Goal: Task Accomplishment & Management: Complete application form

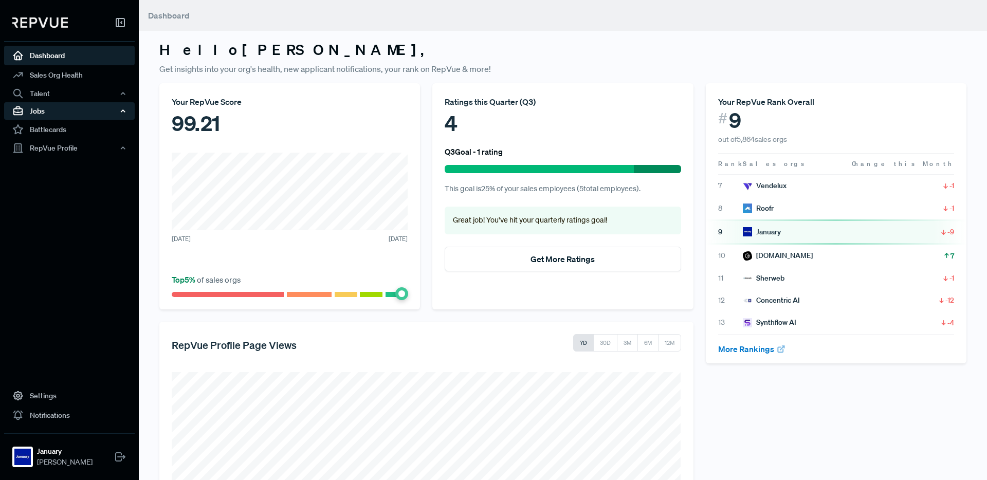
click at [113, 109] on div "Jobs" at bounding box center [69, 110] width 131 height 17
click at [73, 133] on link "Job Listings" at bounding box center [83, 130] width 131 height 16
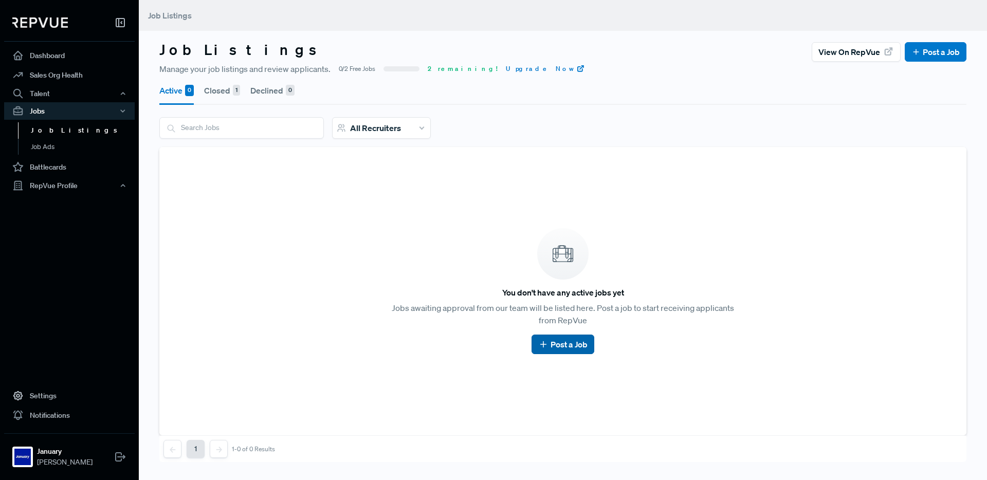
click at [573, 351] on button "Post a Job" at bounding box center [563, 345] width 62 height 20
click at [565, 341] on link "Post a Job" at bounding box center [562, 344] width 49 height 12
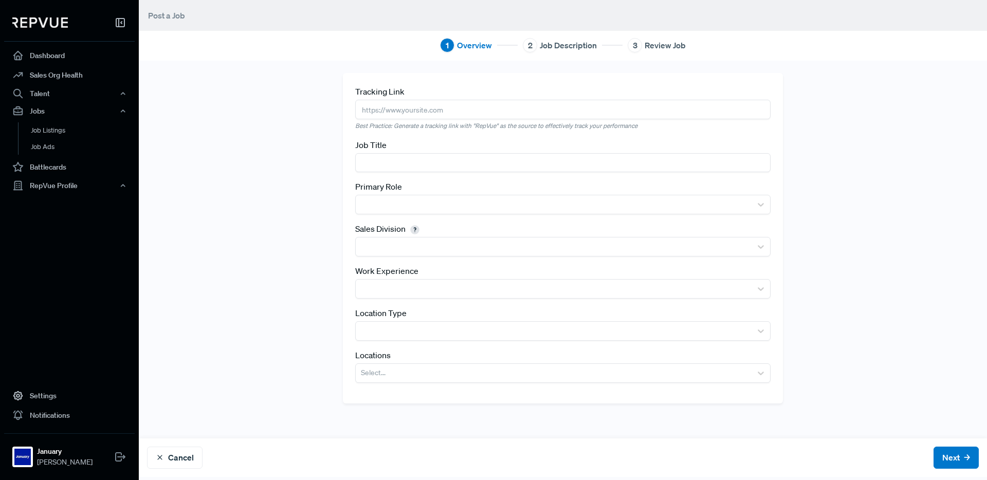
click at [408, 106] on input "text" at bounding box center [563, 109] width 416 height 19
paste input "[URL][DOMAIN_NAME]"
type input "[URL][DOMAIN_NAME]"
click at [394, 161] on input "text" at bounding box center [563, 162] width 416 height 19
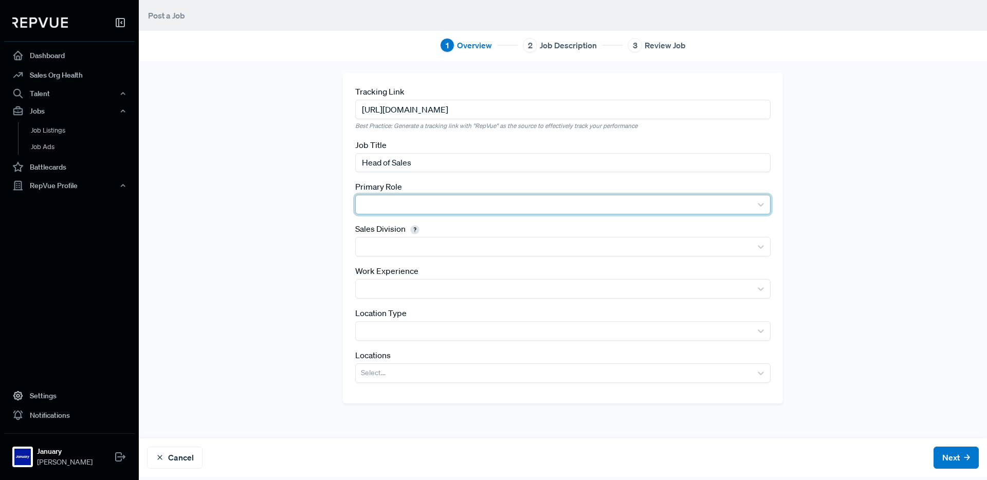
type input "Head of Sales"
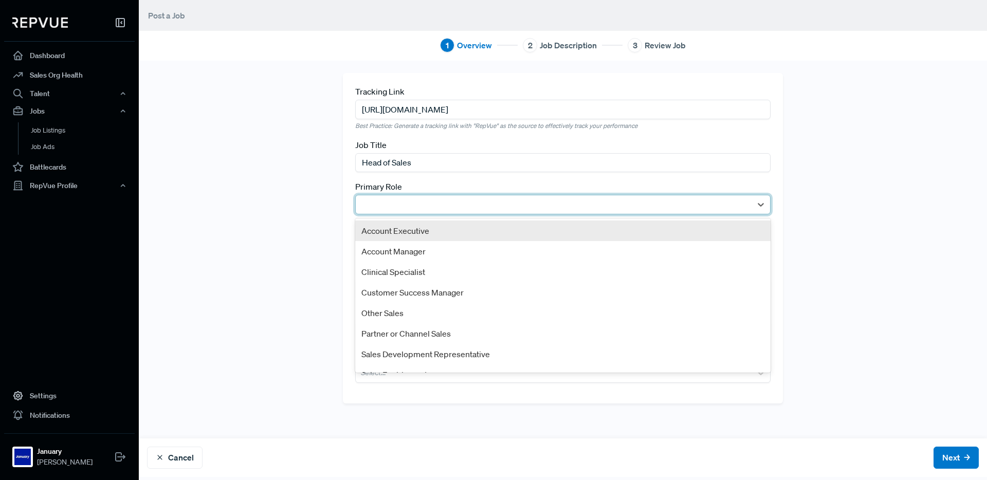
click at [419, 207] on div at bounding box center [554, 204] width 386 height 14
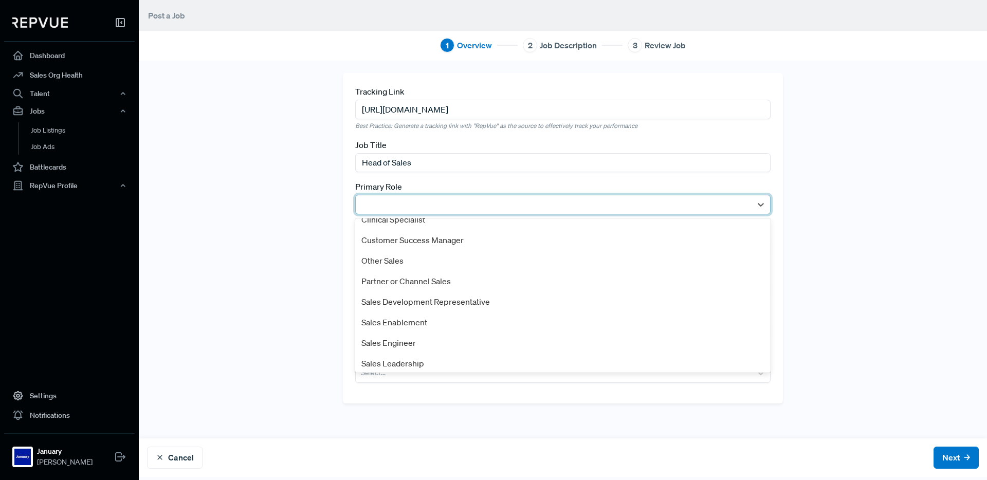
scroll to position [56, 0]
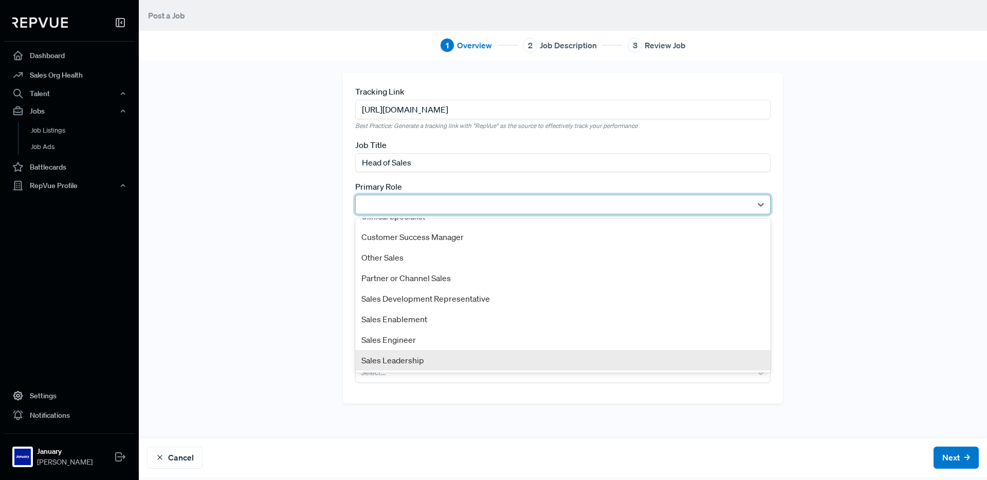
click at [413, 359] on div "Sales Leadership" at bounding box center [563, 360] width 416 height 21
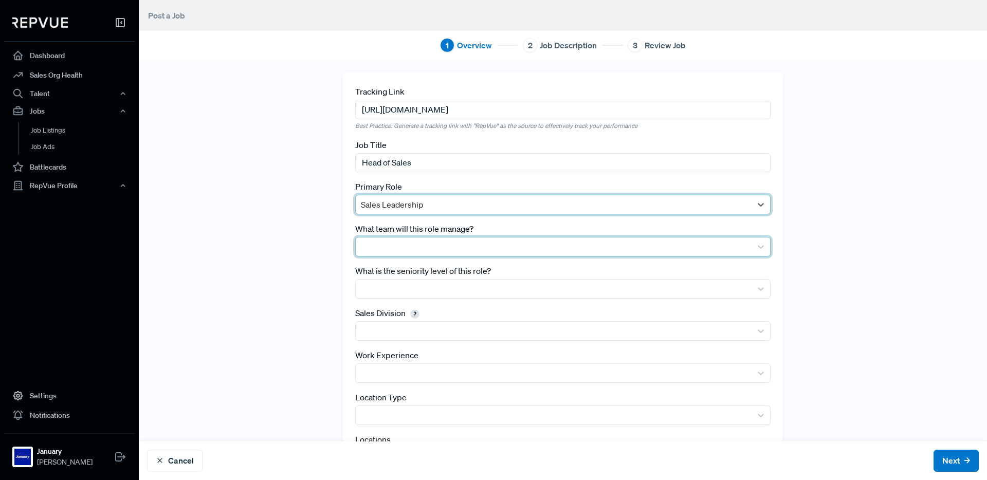
click at [441, 248] on div at bounding box center [554, 247] width 386 height 14
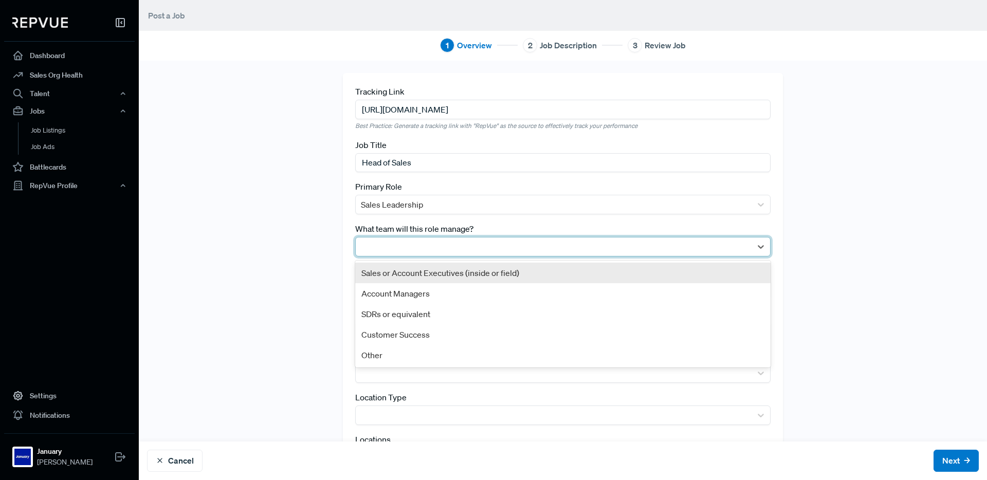
click at [435, 273] on div "Sales or Account Executives (inside or field)" at bounding box center [563, 273] width 416 height 21
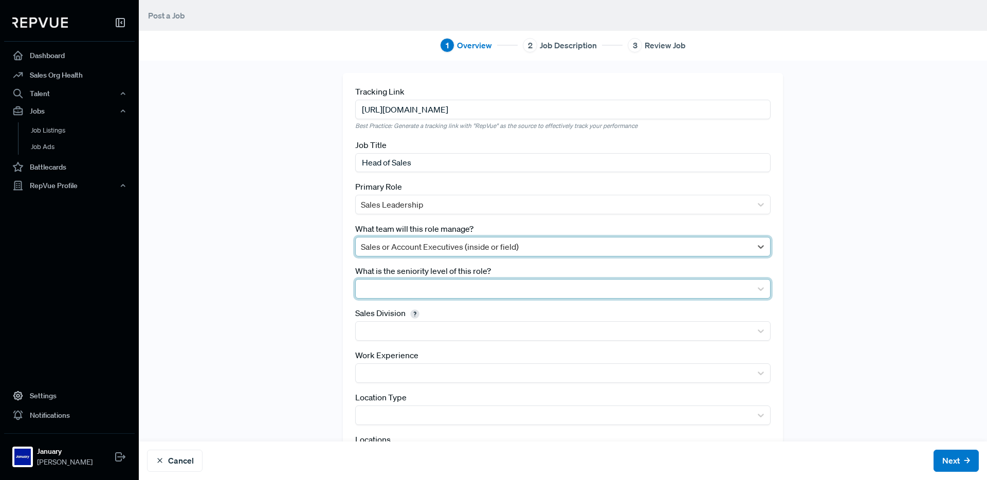
click at [432, 285] on div at bounding box center [554, 289] width 386 height 14
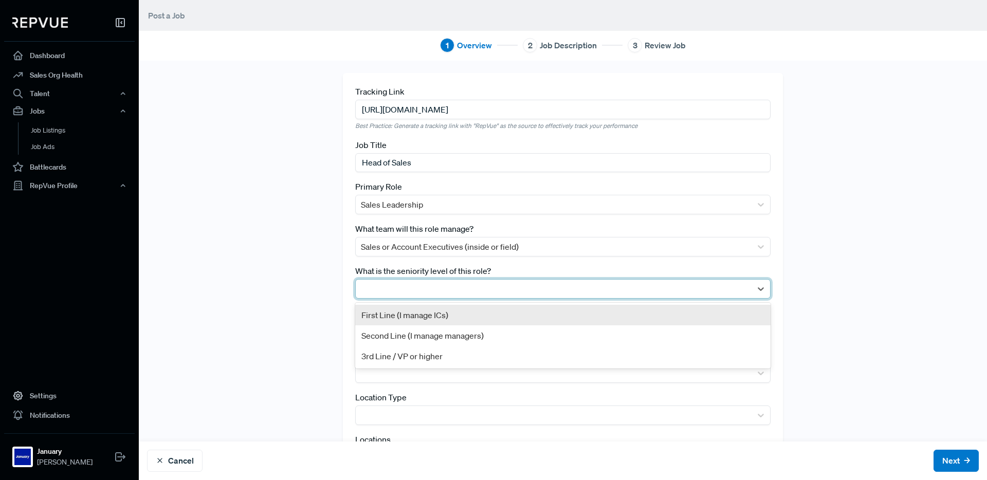
click at [436, 317] on div "First Line (I manage ICs)" at bounding box center [563, 315] width 416 height 21
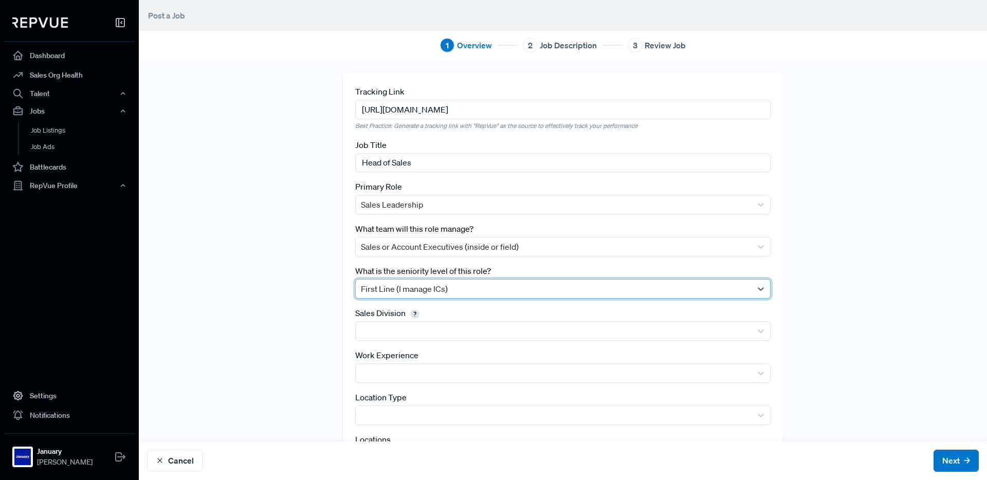
scroll to position [58, 0]
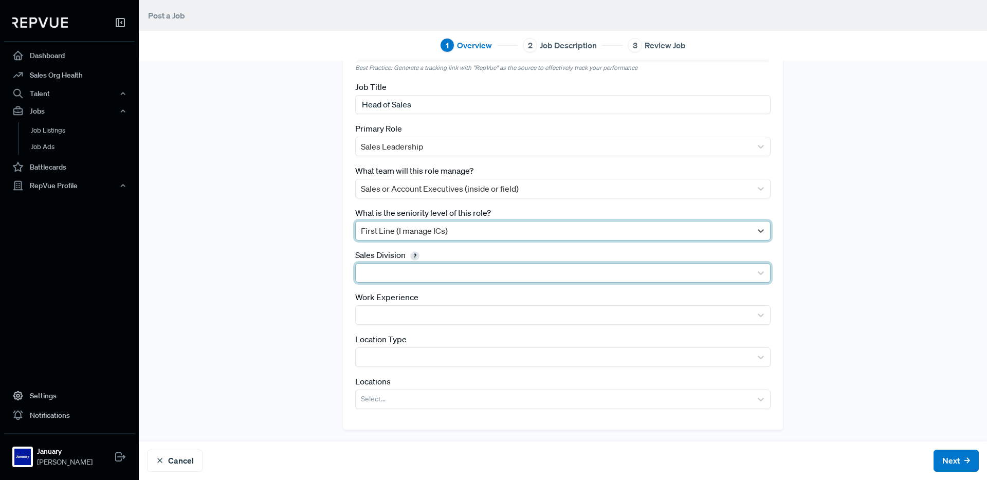
click at [401, 274] on div at bounding box center [554, 273] width 386 height 14
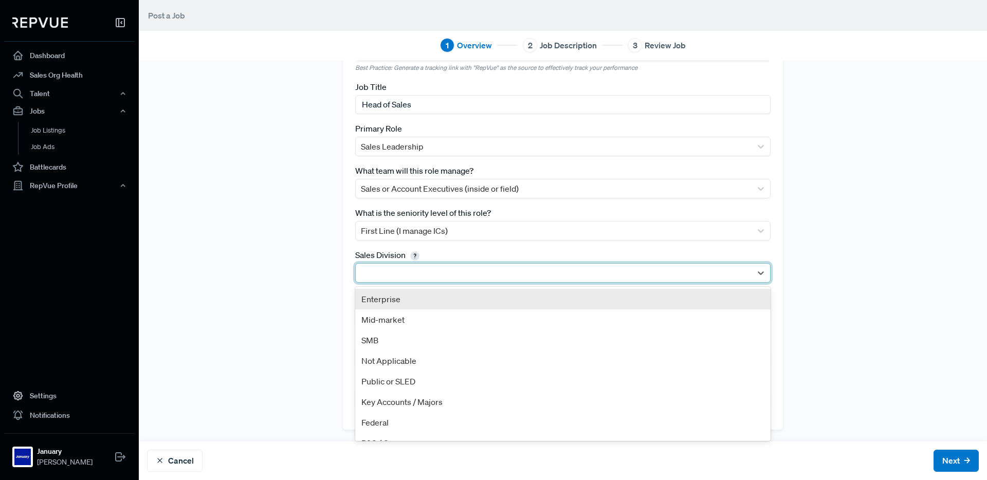
click at [401, 304] on div "Enterprise" at bounding box center [563, 299] width 416 height 21
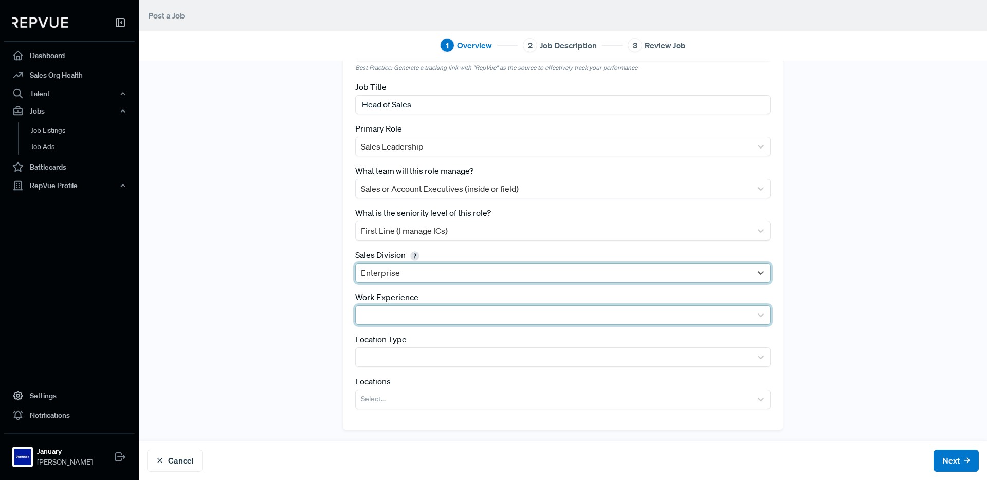
click at [385, 305] on div at bounding box center [563, 315] width 416 height 20
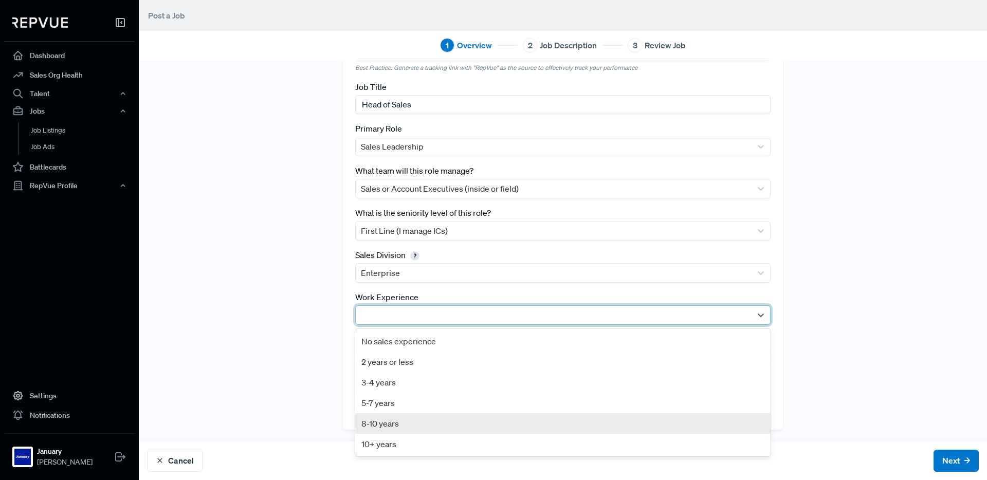
click at [385, 415] on div "8-10 years" at bounding box center [563, 423] width 416 height 21
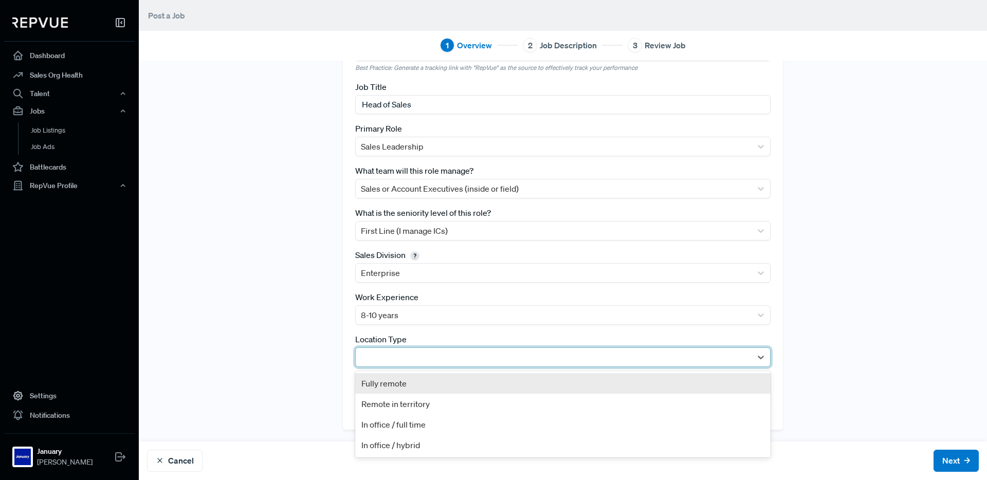
click at [391, 354] on div at bounding box center [554, 357] width 386 height 14
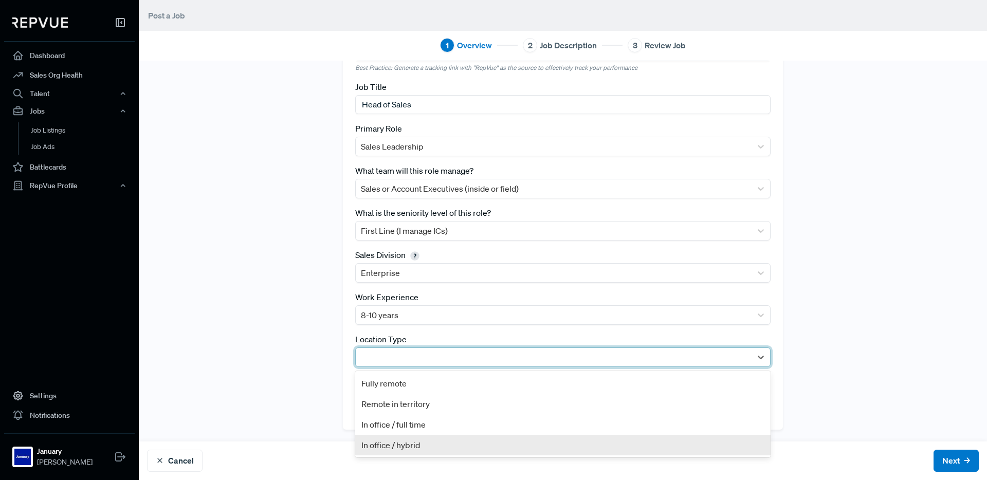
click at [412, 441] on div "In office / hybrid" at bounding box center [563, 445] width 416 height 21
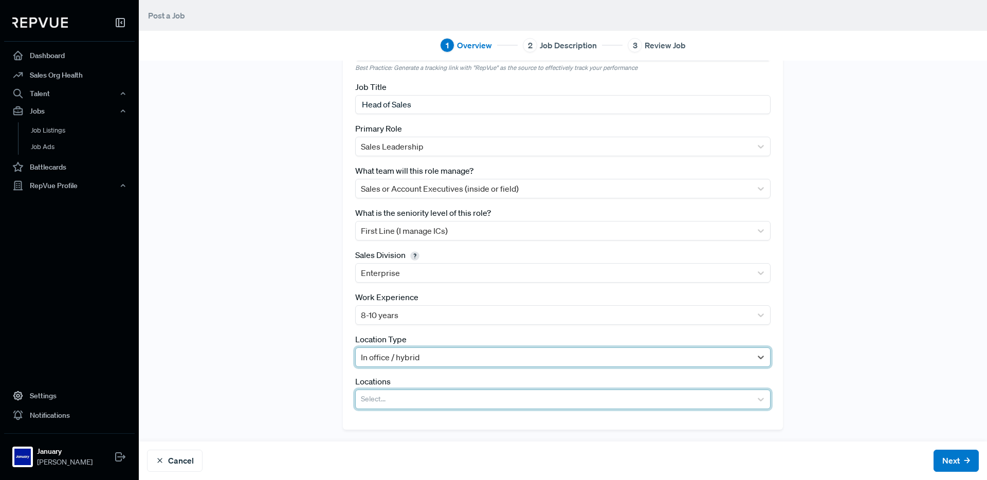
click at [382, 399] on div at bounding box center [554, 399] width 386 height 14
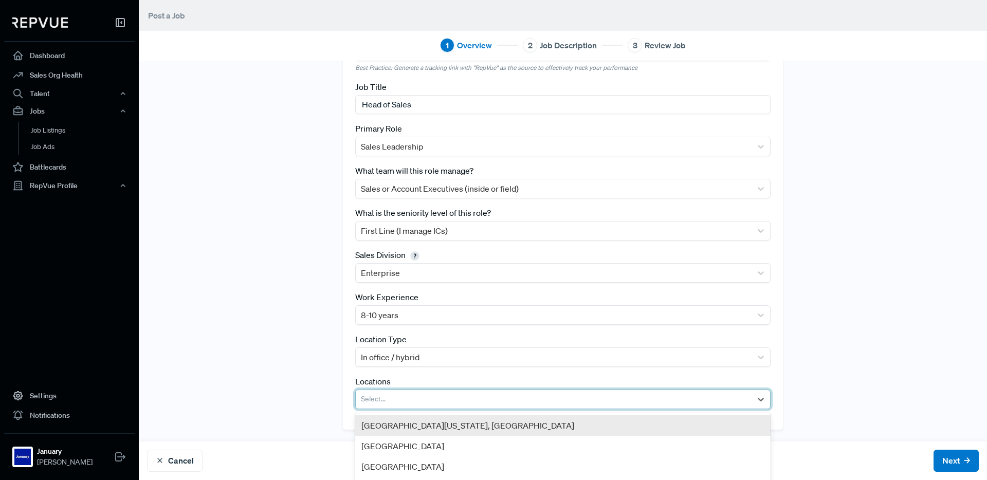
click at [391, 424] on div "[GEOGRAPHIC_DATA][US_STATE], [GEOGRAPHIC_DATA]" at bounding box center [563, 426] width 416 height 21
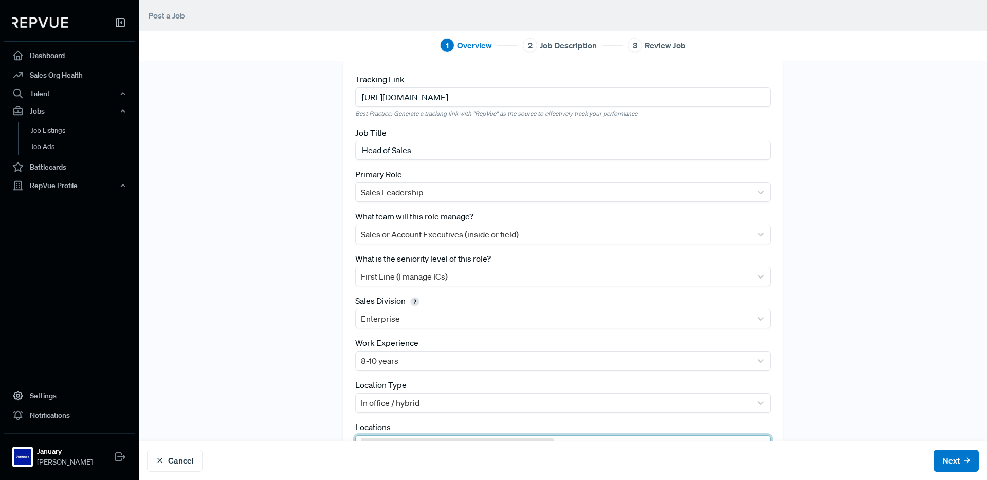
scroll to position [0, 0]
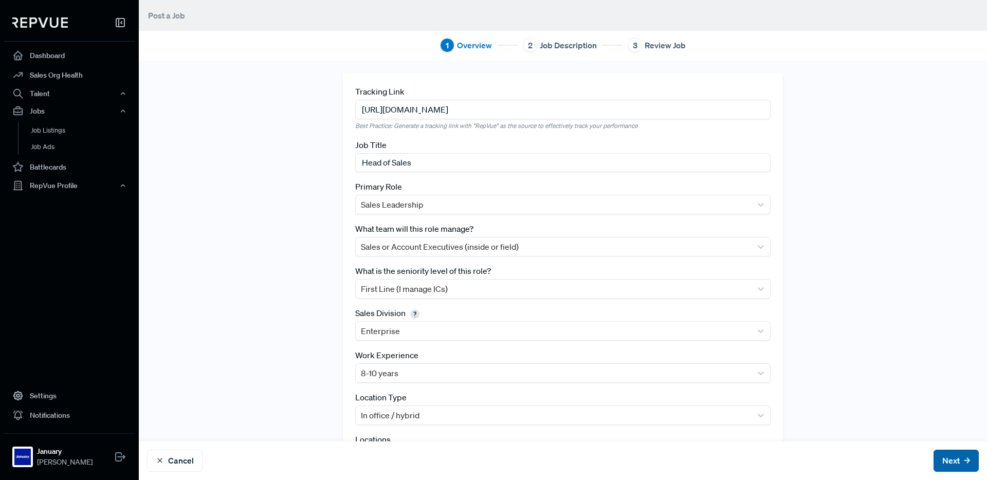
click at [954, 465] on button "Next" at bounding box center [956, 461] width 45 height 22
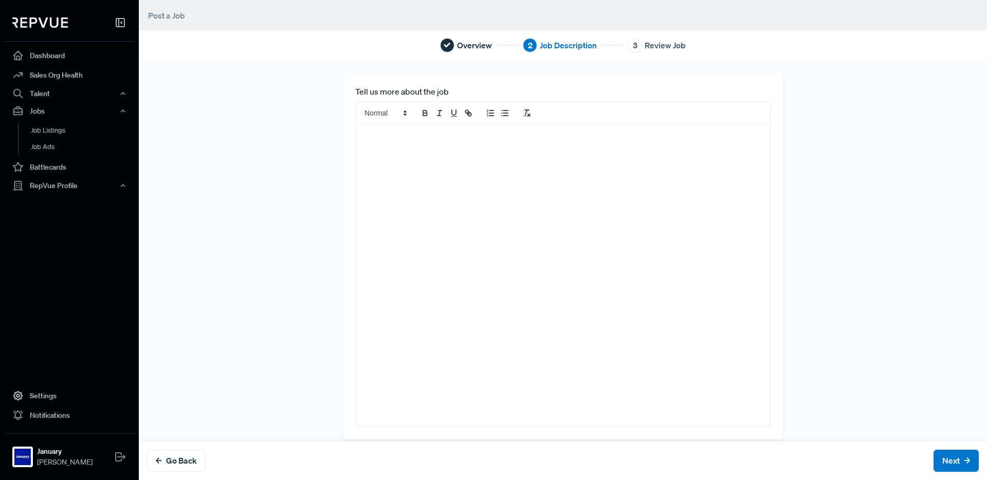
click at [476, 161] on div at bounding box center [563, 275] width 415 height 302
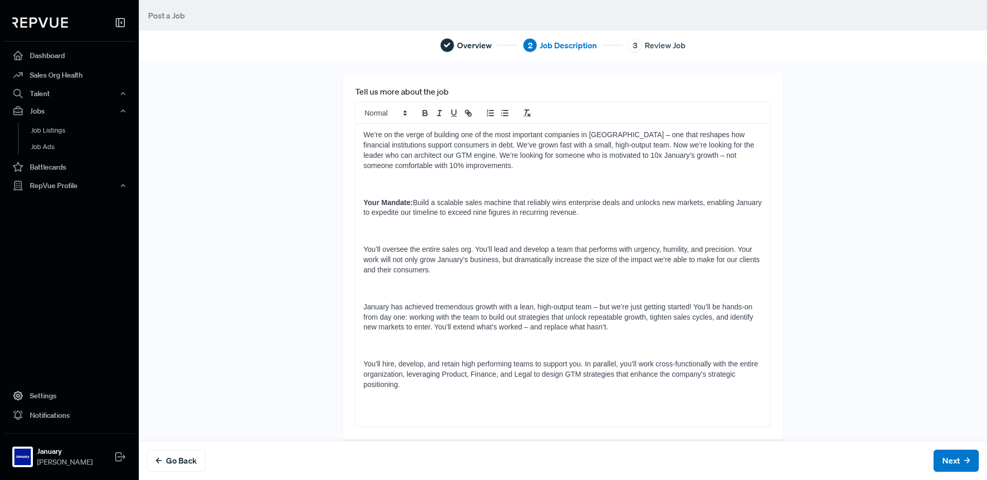
click at [394, 346] on p at bounding box center [563, 346] width 399 height 10
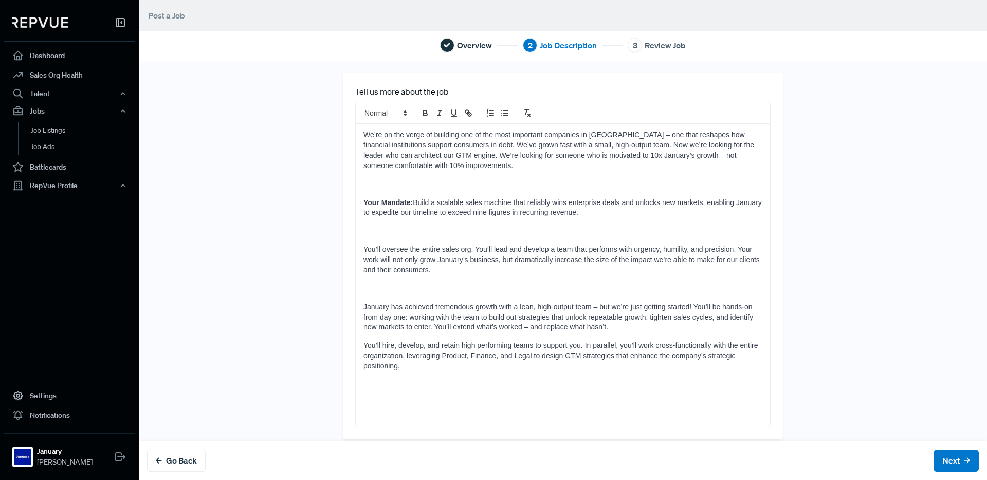
click at [382, 289] on p at bounding box center [563, 289] width 399 height 10
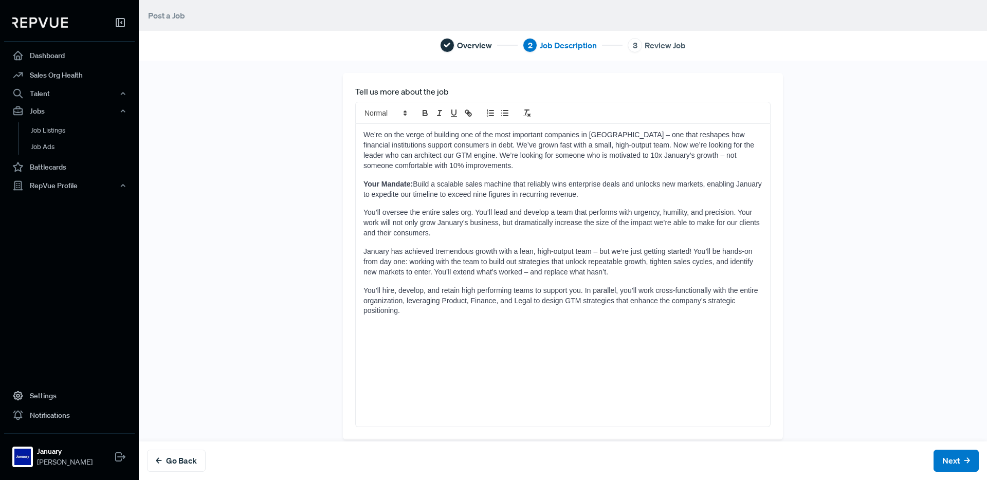
click at [523, 279] on div "We’re on the verge of building one of the most important companies in [GEOGRAPH…" at bounding box center [563, 275] width 415 height 302
click at [953, 458] on button "Next" at bounding box center [956, 461] width 45 height 22
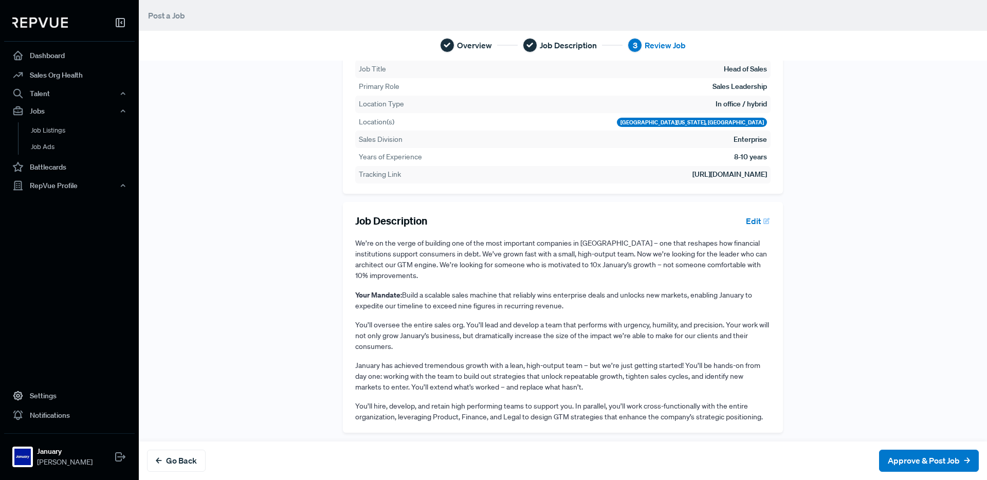
scroll to position [91, 0]
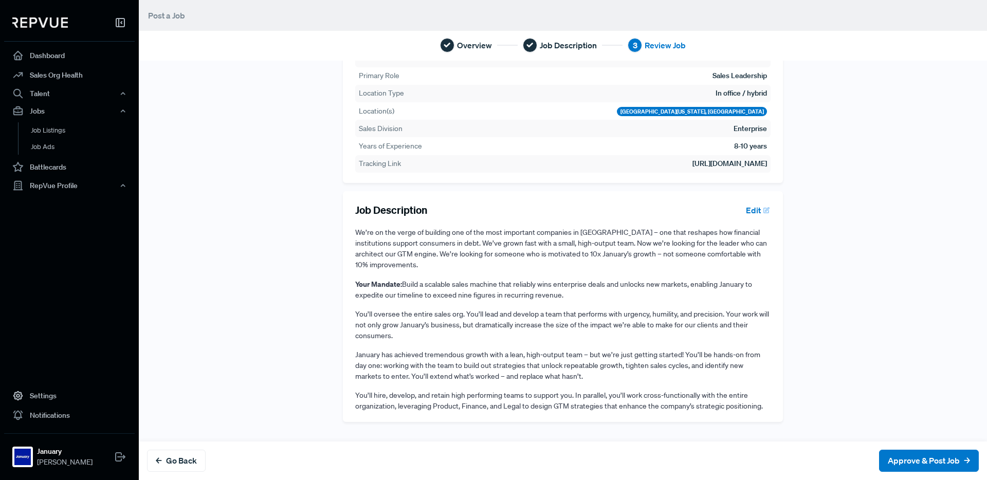
click at [750, 207] on button "Edit" at bounding box center [756, 210] width 29 height 17
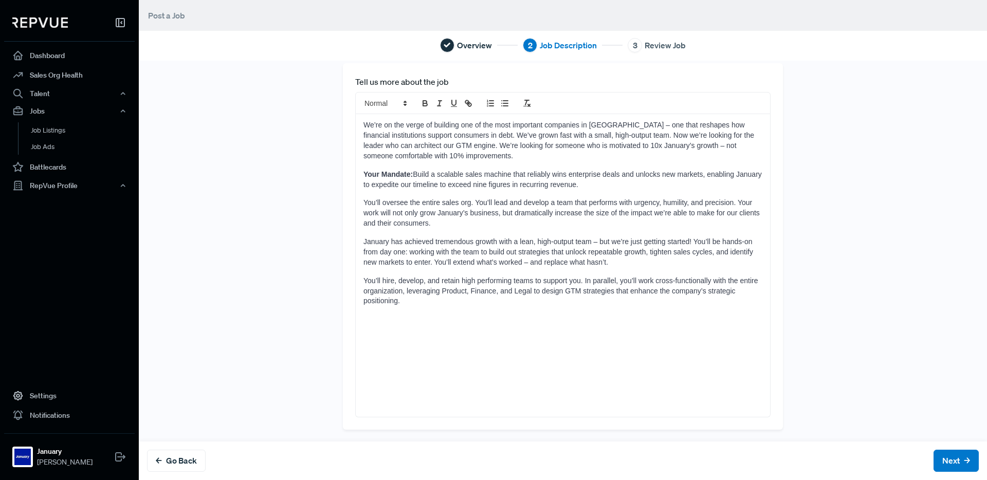
scroll to position [0, 0]
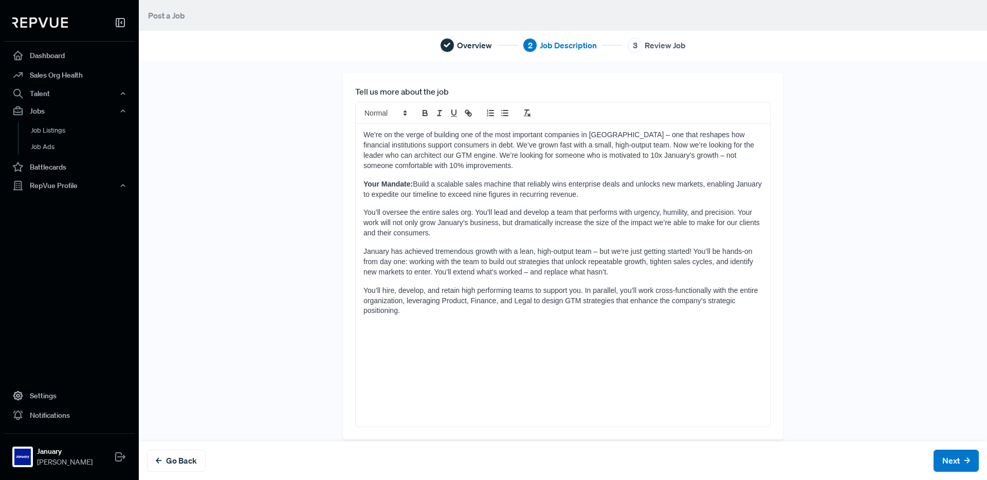
click at [607, 362] on div "We’re on the verge of building one of the most important companies in [GEOGRAPH…" at bounding box center [563, 275] width 415 height 302
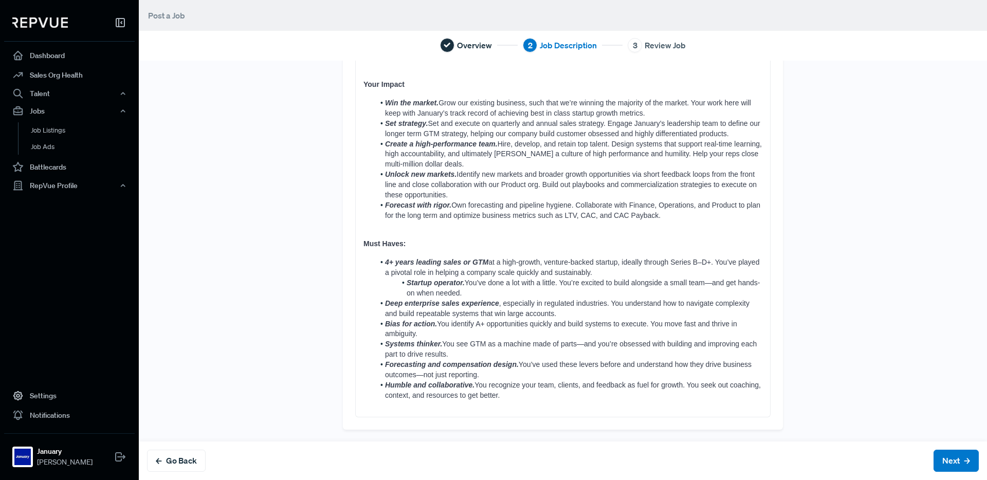
scroll to position [254, 0]
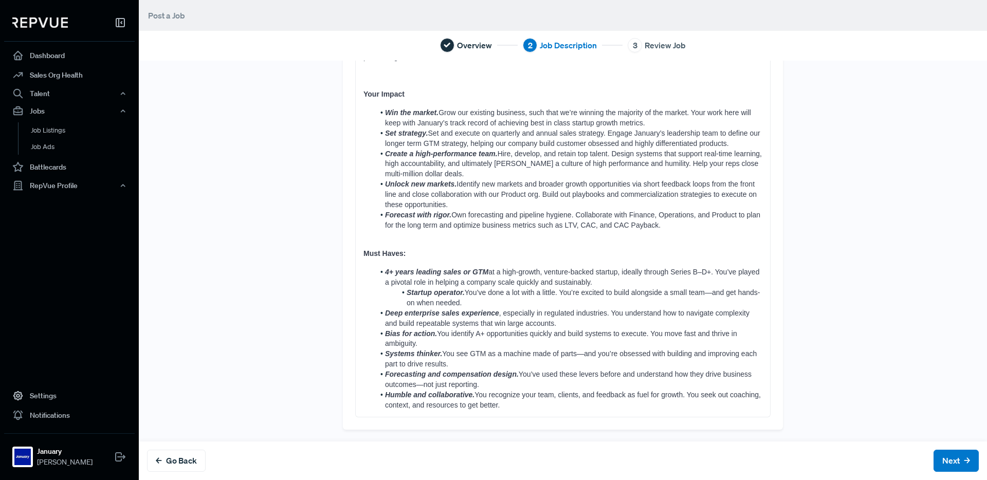
click at [411, 239] on p at bounding box center [563, 236] width 399 height 10
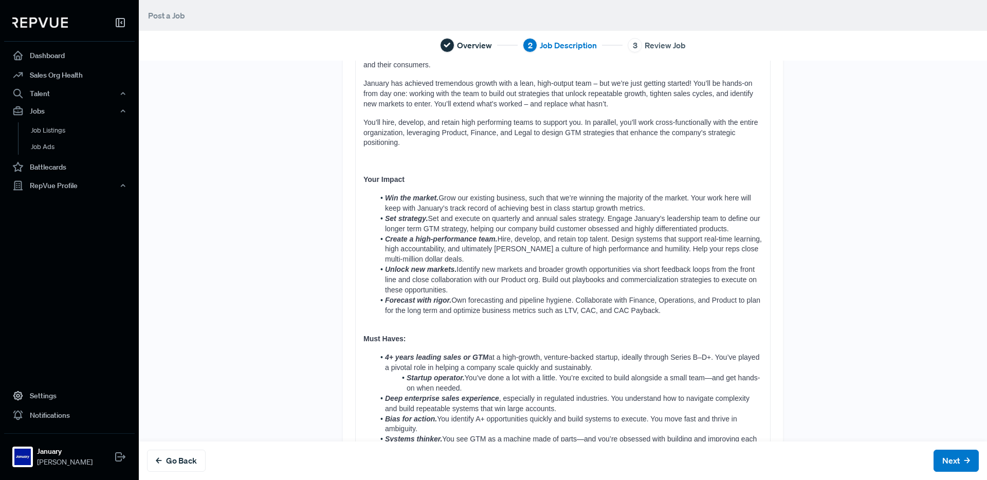
scroll to position [155, 0]
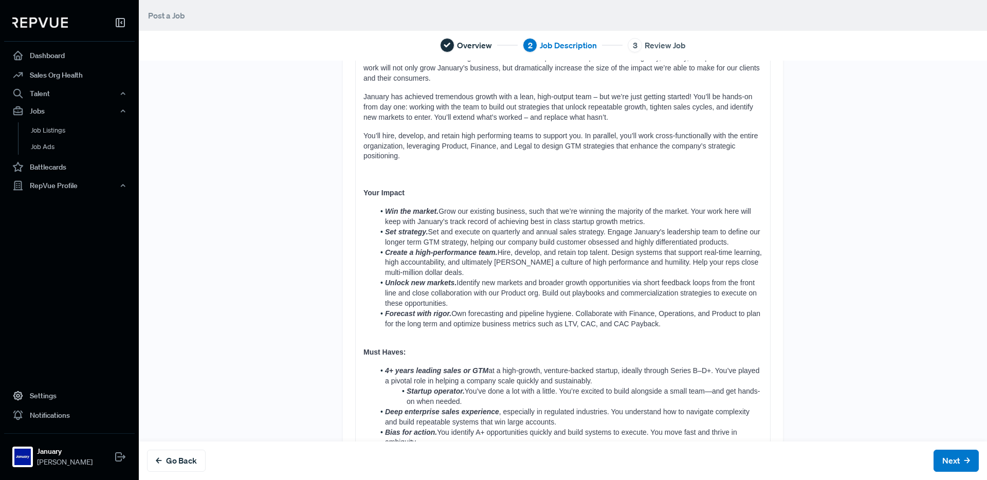
click at [382, 166] on div "We’re on the verge of building one of the most important companies in [GEOGRAPH…" at bounding box center [563, 242] width 415 height 546
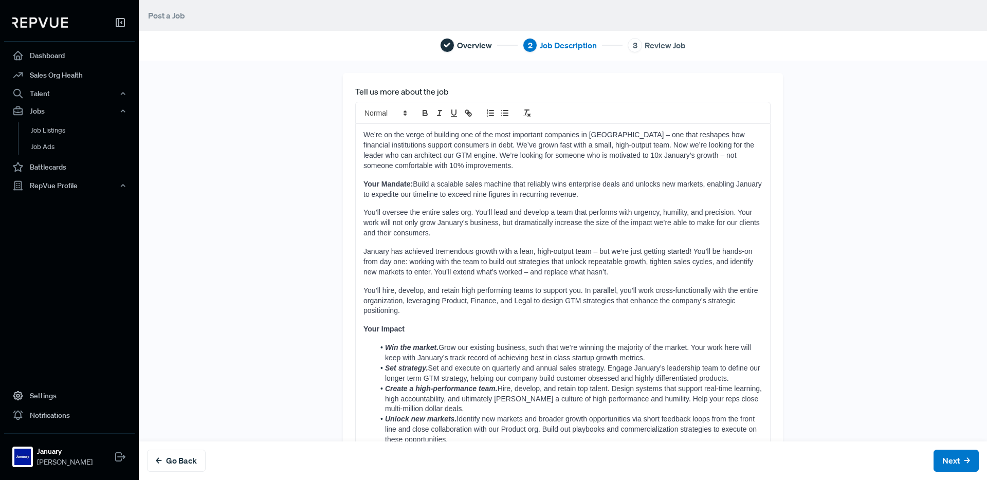
scroll to position [236, 0]
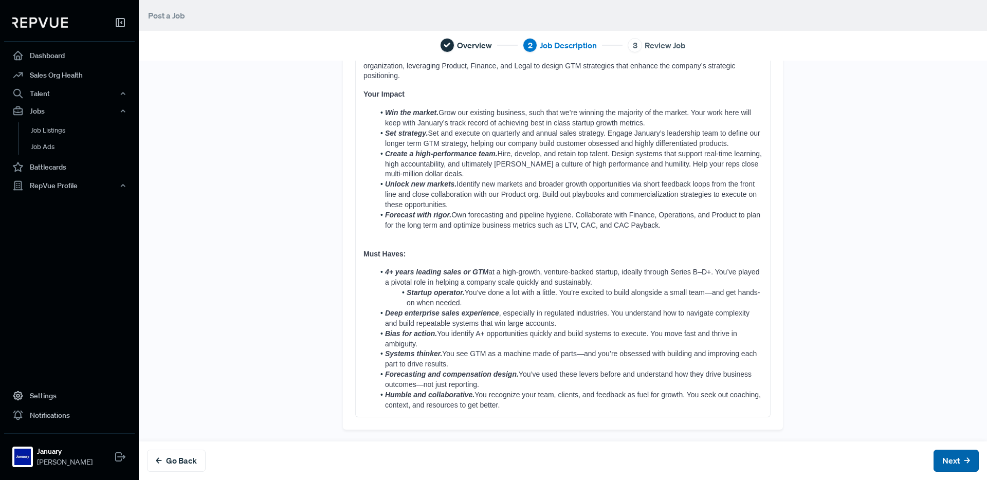
click at [962, 458] on button "Next" at bounding box center [956, 461] width 45 height 22
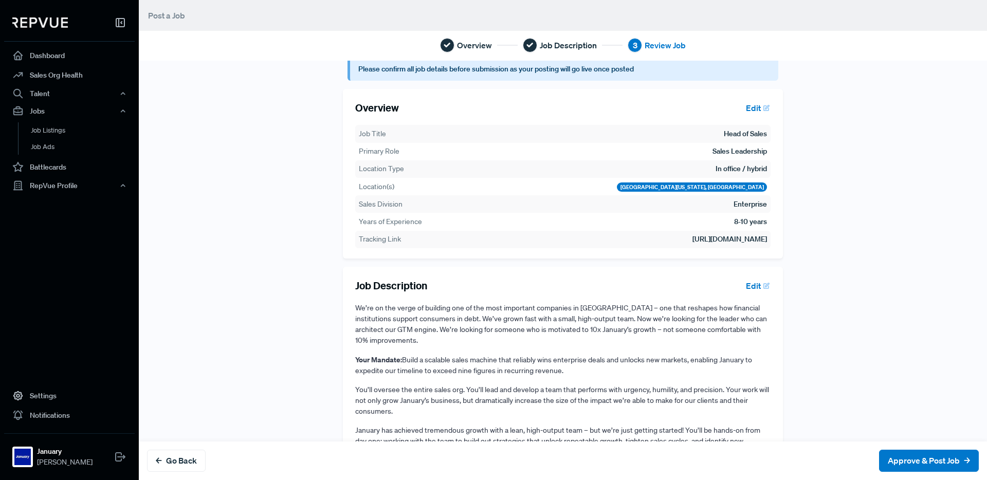
scroll to position [17, 0]
click at [926, 459] on button "Approve & Post Job" at bounding box center [929, 461] width 100 height 22
click at [927, 459] on button "Approve & Post Job" at bounding box center [929, 461] width 100 height 22
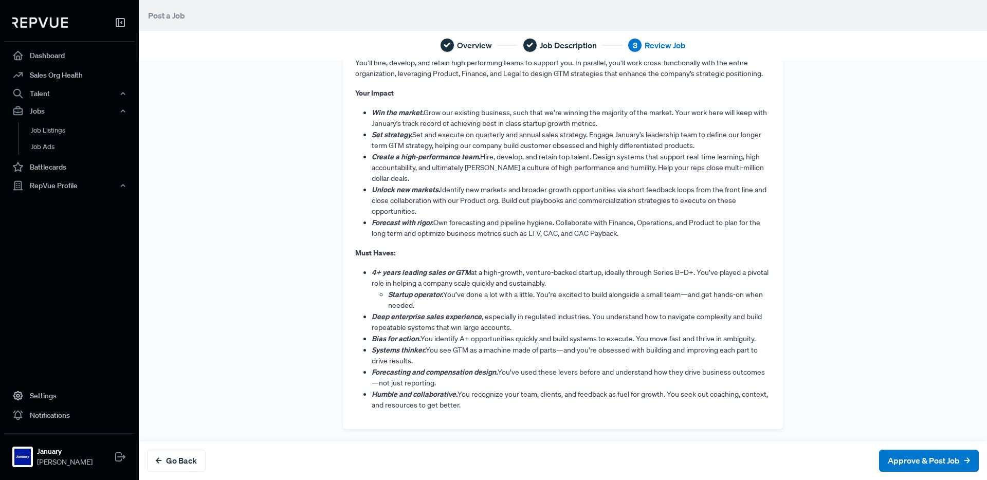
scroll to position [0, 0]
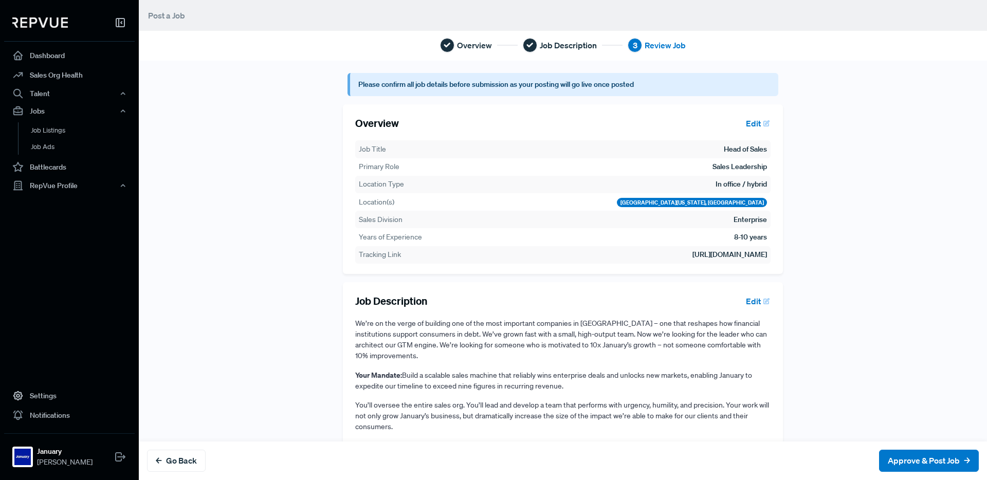
click at [863, 265] on div "Please confirm all job details before submission as your posting will go live o…" at bounding box center [563, 467] width 679 height 788
click at [952, 455] on button "Approve & Post Job" at bounding box center [929, 461] width 100 height 22
click at [618, 182] on tr "Location Type In office / hybrid" at bounding box center [563, 184] width 416 height 17
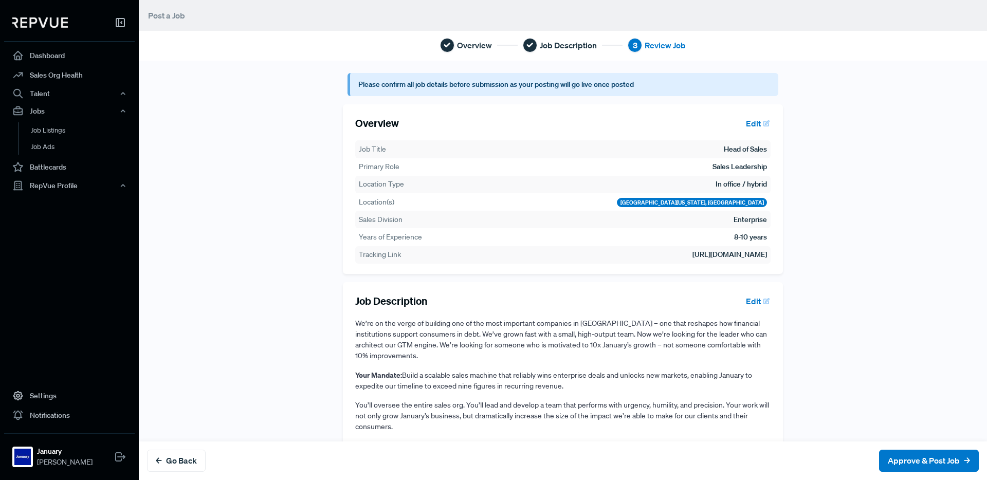
click at [651, 157] on tr "Job Title Head of Sales" at bounding box center [563, 148] width 416 height 17
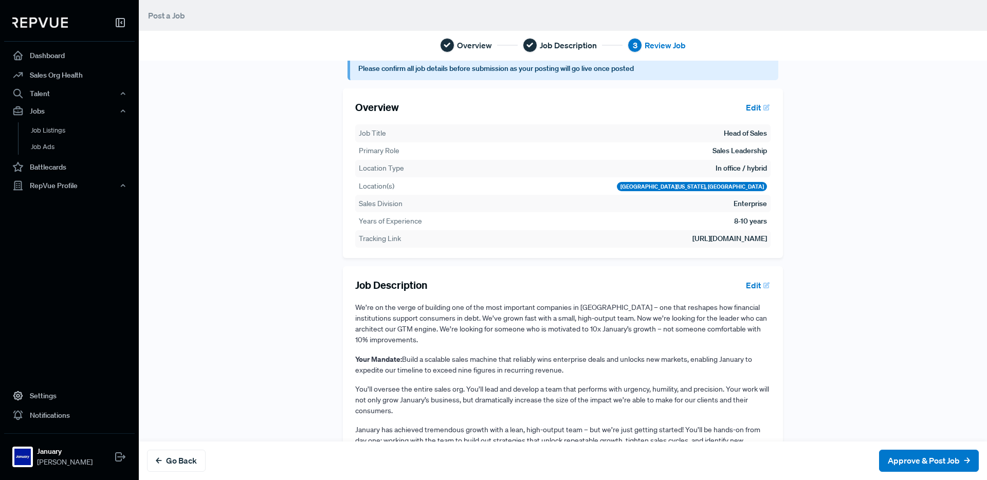
scroll to position [20, 0]
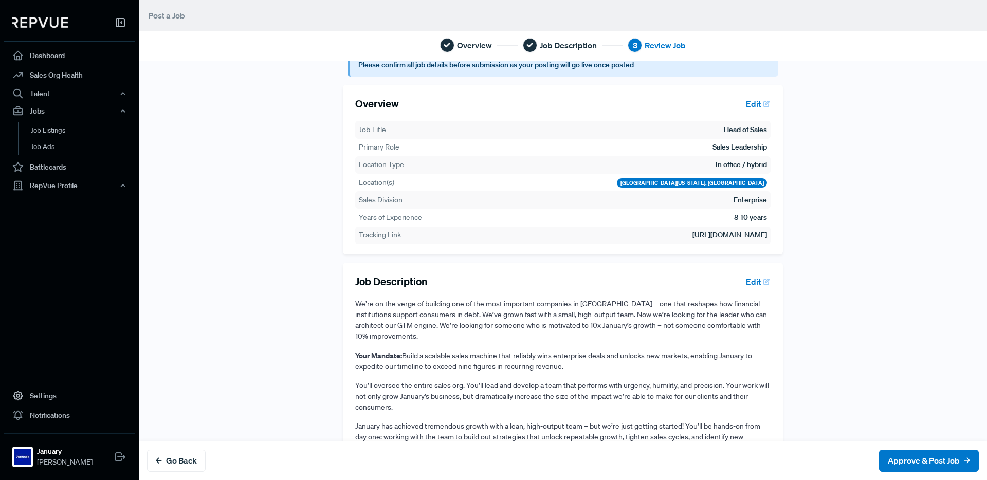
click at [789, 152] on div "Please confirm all job details before submission as your posting will go live o…" at bounding box center [563, 447] width 453 height 788
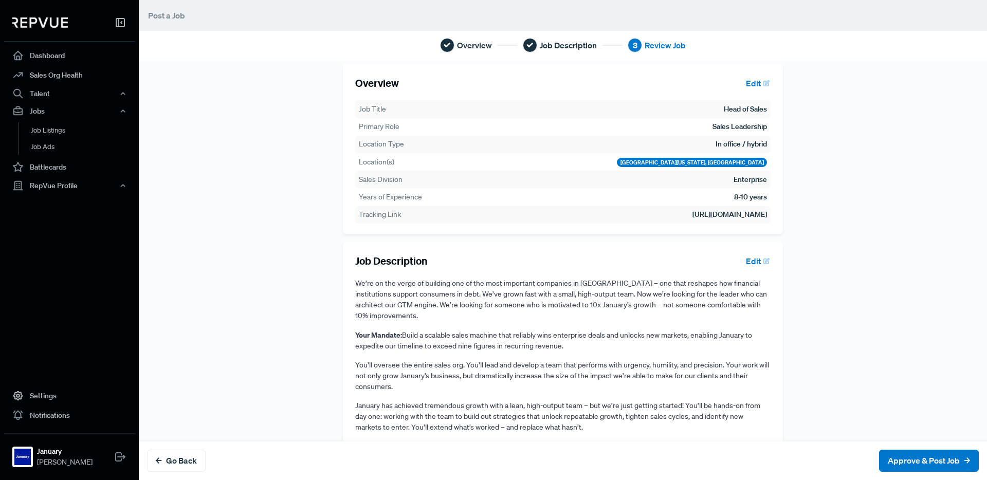
click at [828, 225] on div "Please confirm all job details before submission as your posting will go live o…" at bounding box center [563, 427] width 679 height 788
click at [965, 462] on icon at bounding box center [967, 461] width 6 height 6
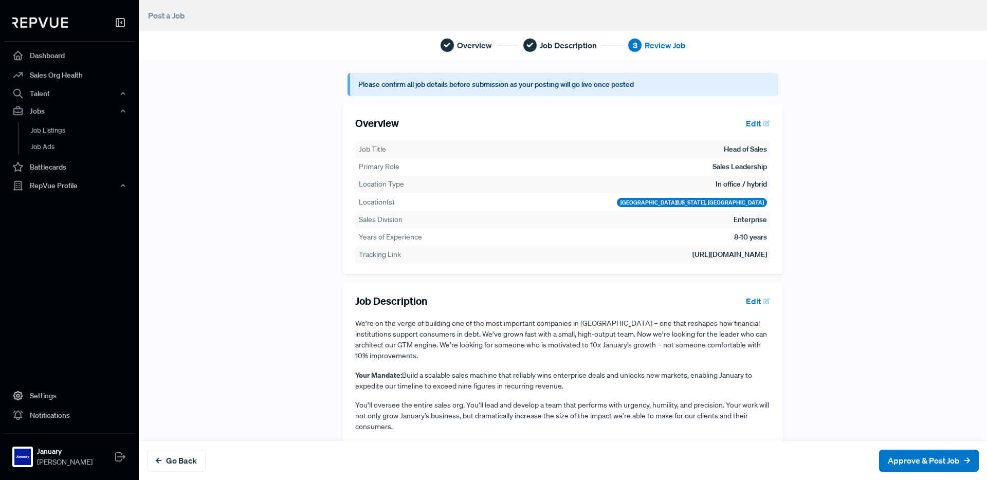
scroll to position [424, 0]
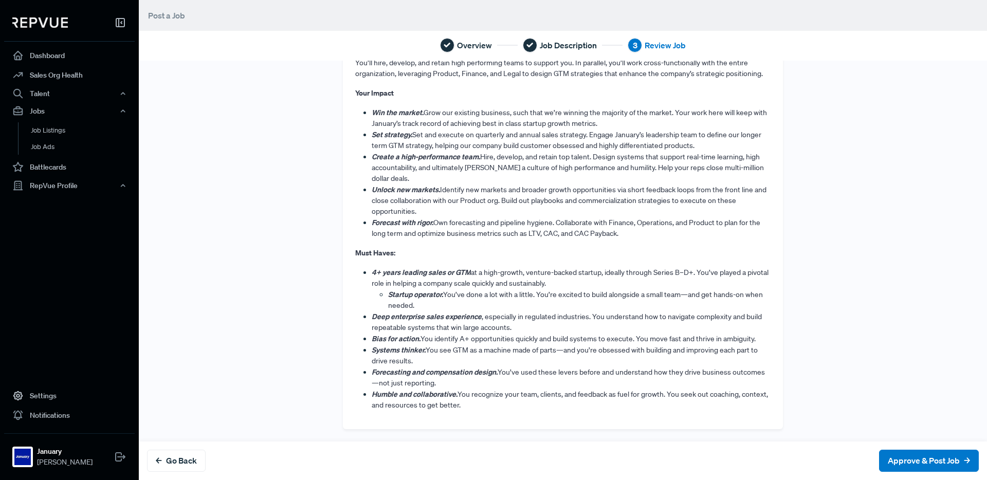
click at [662, 334] on span "You identify A+ opportunities quickly and build systems to execute. You move fa…" at bounding box center [588, 338] width 335 height 9
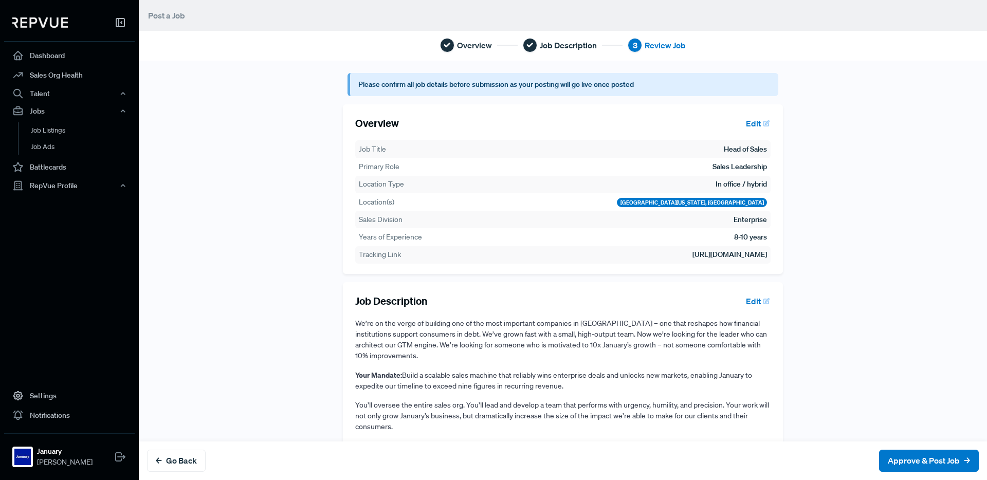
click at [759, 122] on button "Edit" at bounding box center [756, 123] width 29 height 17
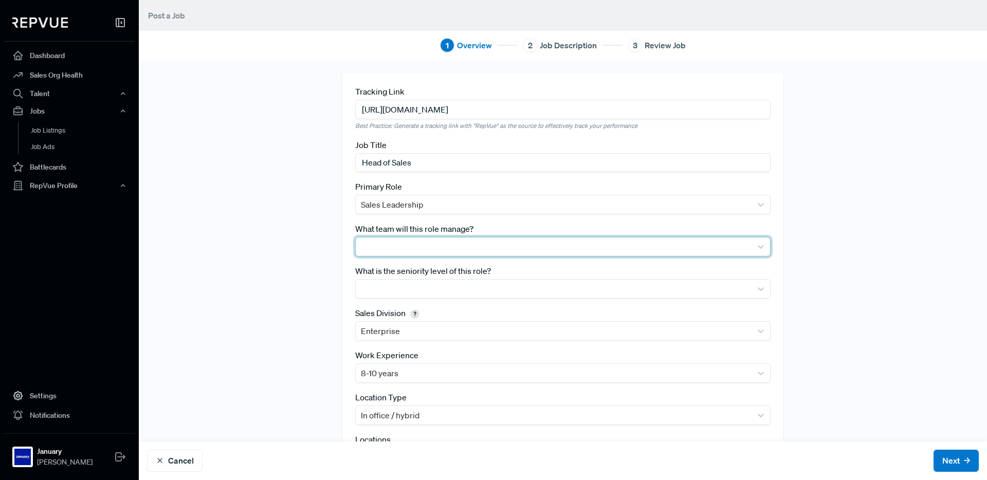
click at [676, 241] on div at bounding box center [554, 247] width 386 height 14
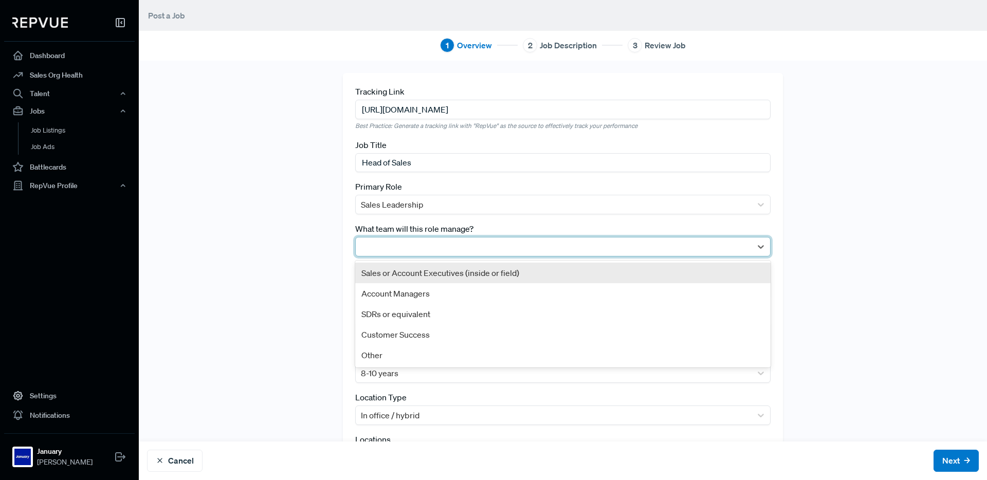
click at [599, 278] on div "Sales or Account Executives (inside or field)" at bounding box center [563, 273] width 416 height 21
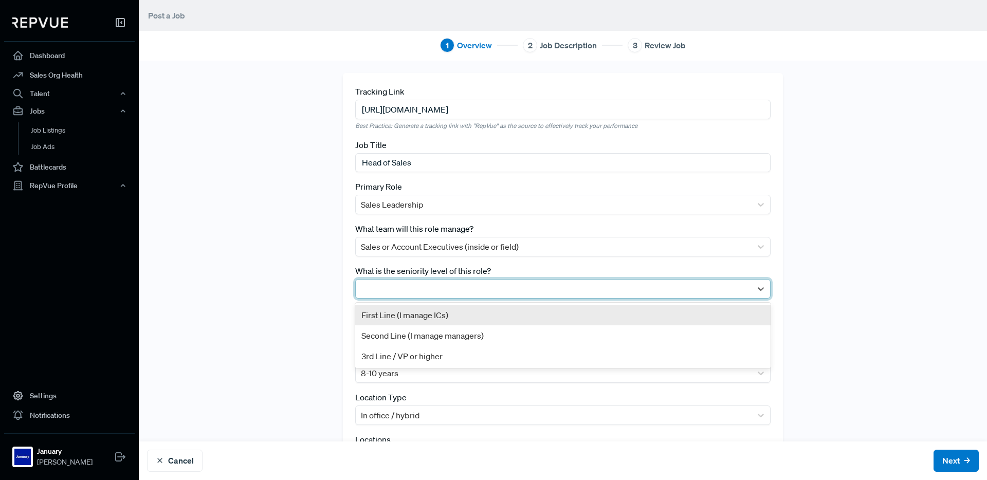
click at [573, 285] on div at bounding box center [554, 289] width 386 height 14
click at [485, 320] on div "First Line (I manage ICs)" at bounding box center [563, 315] width 416 height 21
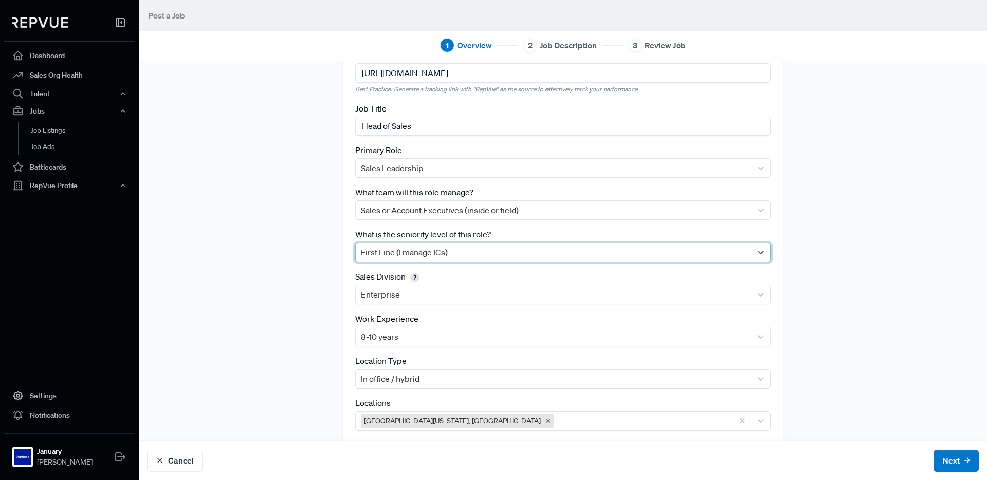
scroll to position [58, 0]
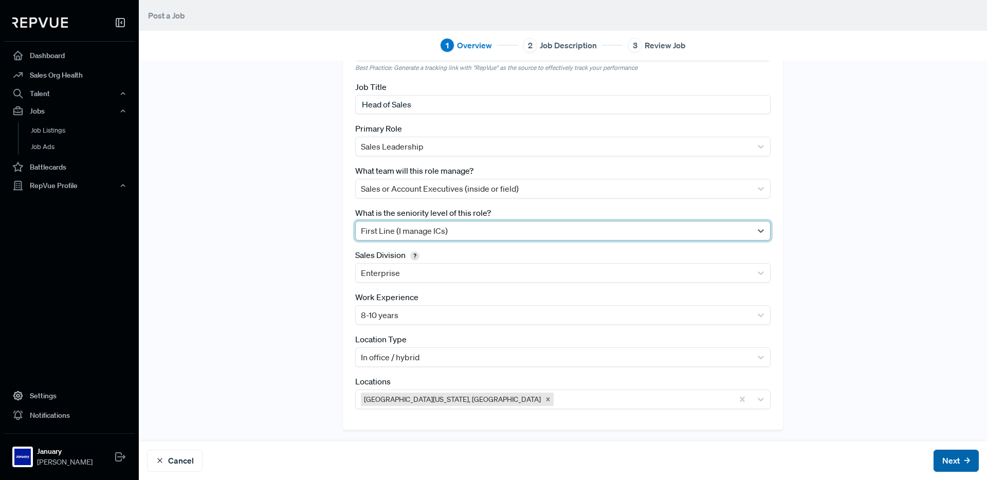
click at [956, 458] on button "Next" at bounding box center [956, 461] width 45 height 22
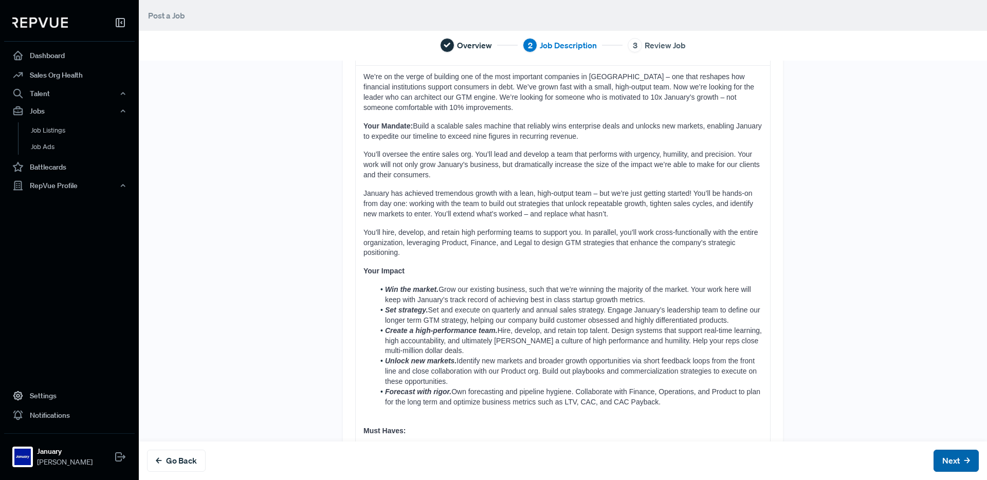
scroll to position [0, 0]
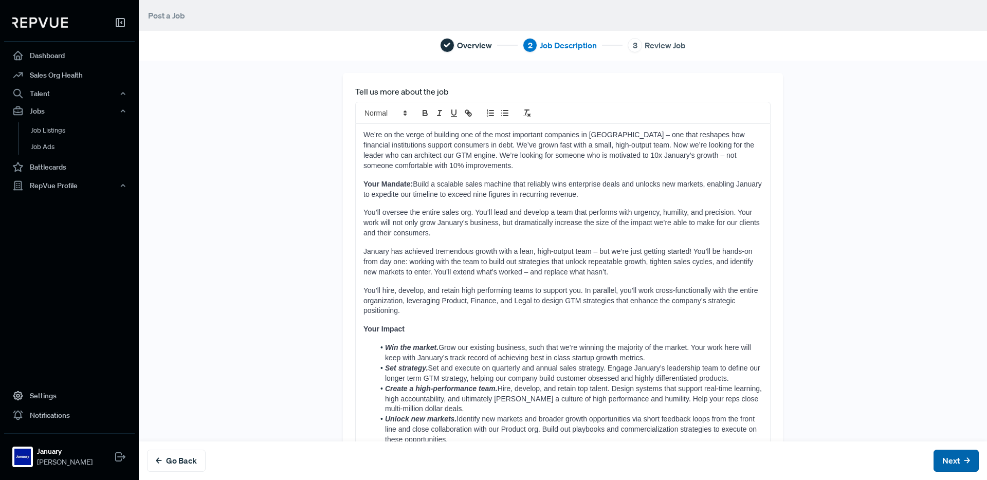
click at [953, 458] on button "Next" at bounding box center [956, 461] width 45 height 22
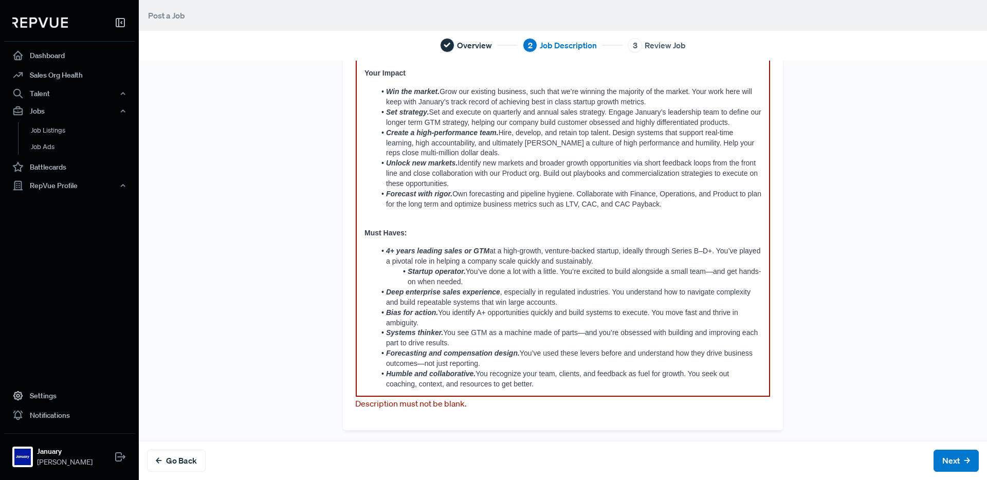
scroll to position [258, 0]
click at [485, 229] on p "Must Haves:" at bounding box center [563, 233] width 397 height 10
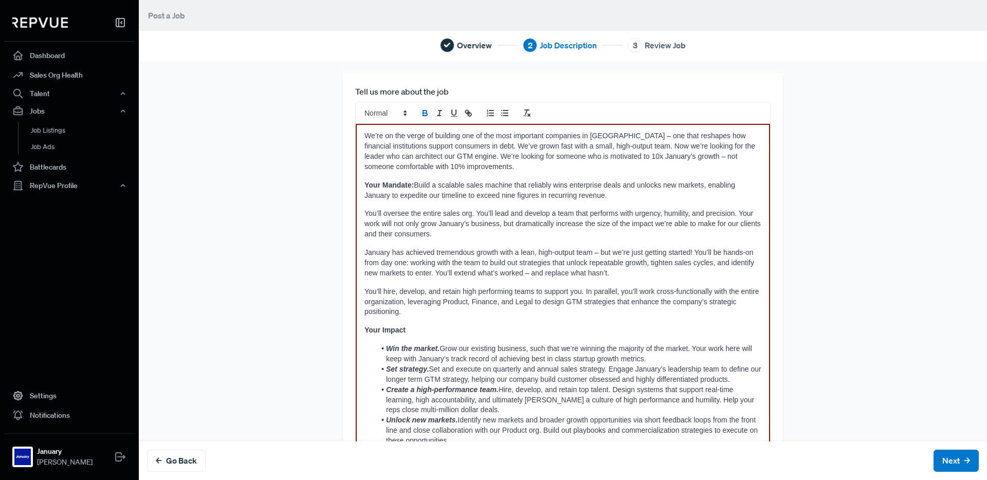
click at [467, 199] on span "Build a scalable sales machine that reliably wins enterprise deals and unlocks …" at bounding box center [551, 190] width 373 height 19
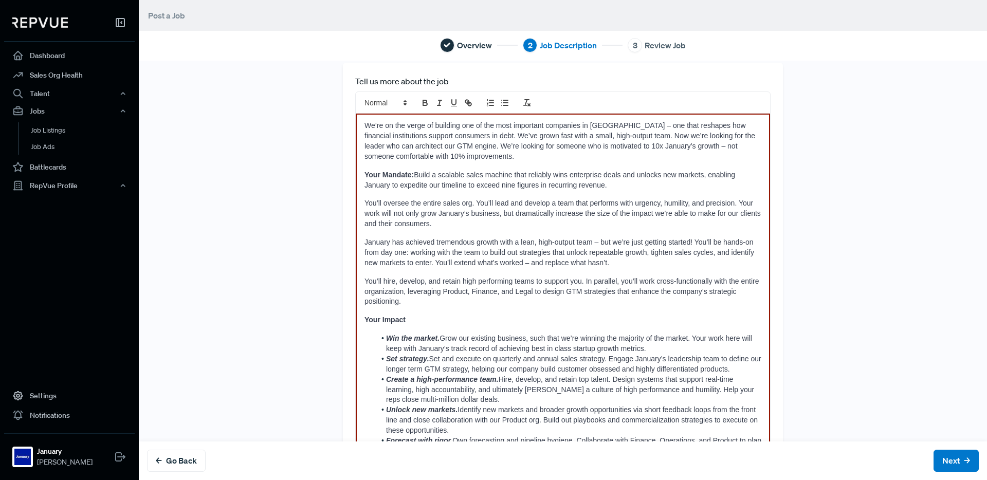
scroll to position [258, 0]
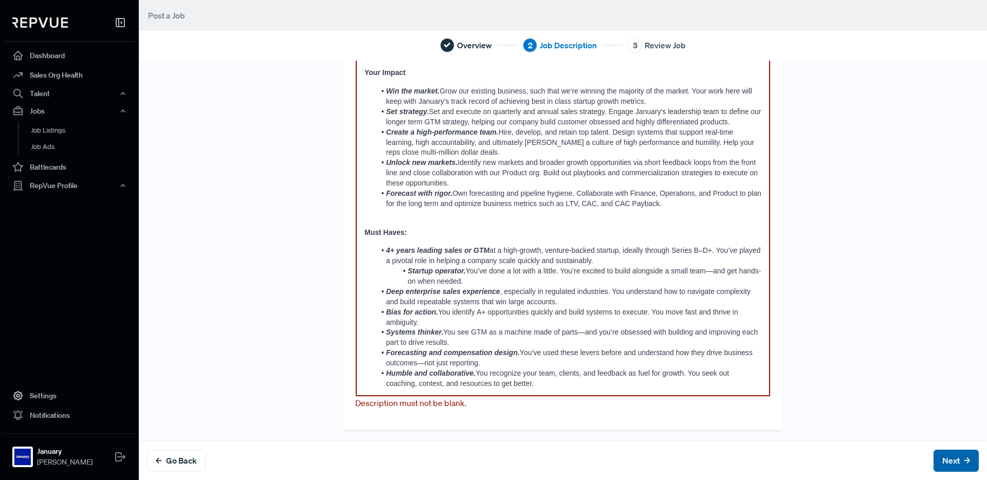
click at [956, 459] on button "Next" at bounding box center [956, 461] width 45 height 22
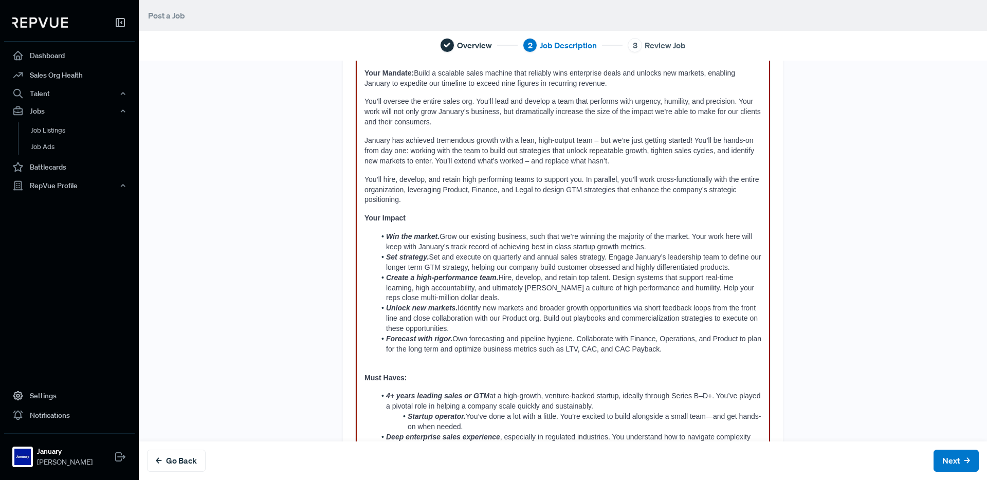
scroll to position [0, 0]
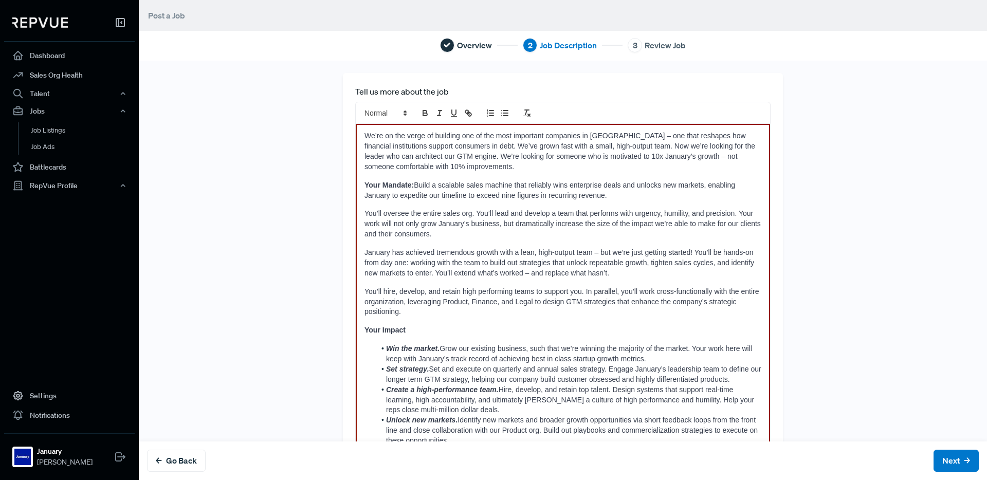
click at [492, 223] on span "You’ll oversee the entire sales org. You’ll lead and develop a team that perfor…" at bounding box center [564, 223] width 399 height 29
click at [463, 194] on span "Build a scalable sales machine that reliably wins enterprise deals and unlocks …" at bounding box center [551, 190] width 373 height 19
click at [816, 237] on div "Tell us more about the job We’re on the verge of building one of the most impor…" at bounding box center [563, 380] width 679 height 614
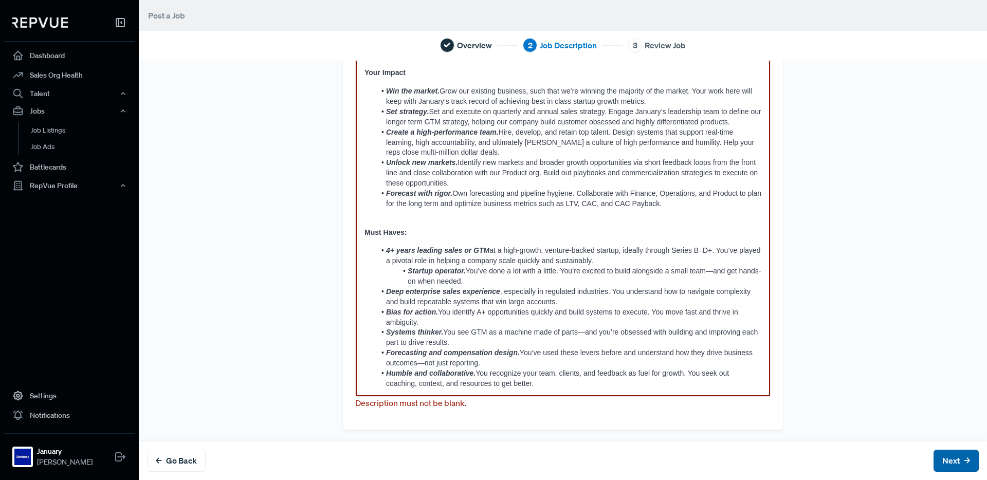
click at [945, 452] on button "Next" at bounding box center [956, 461] width 45 height 22
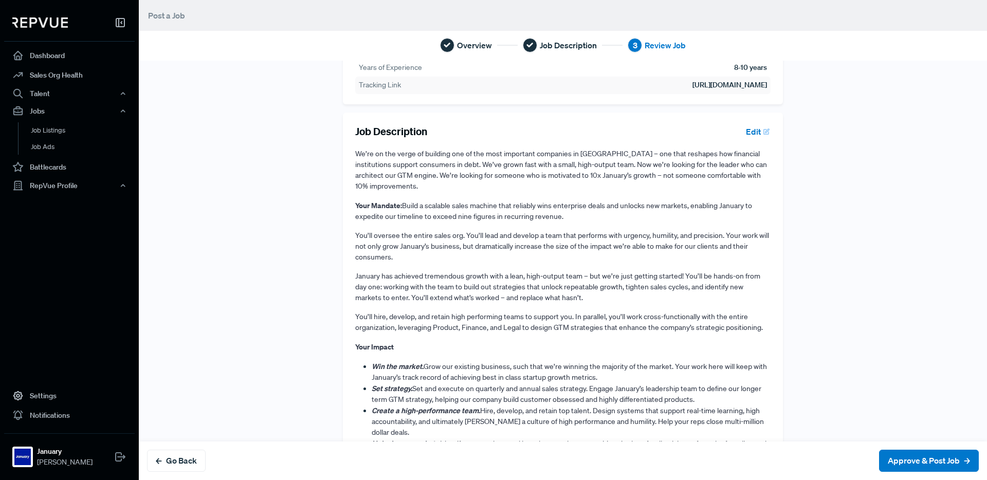
scroll to position [459, 0]
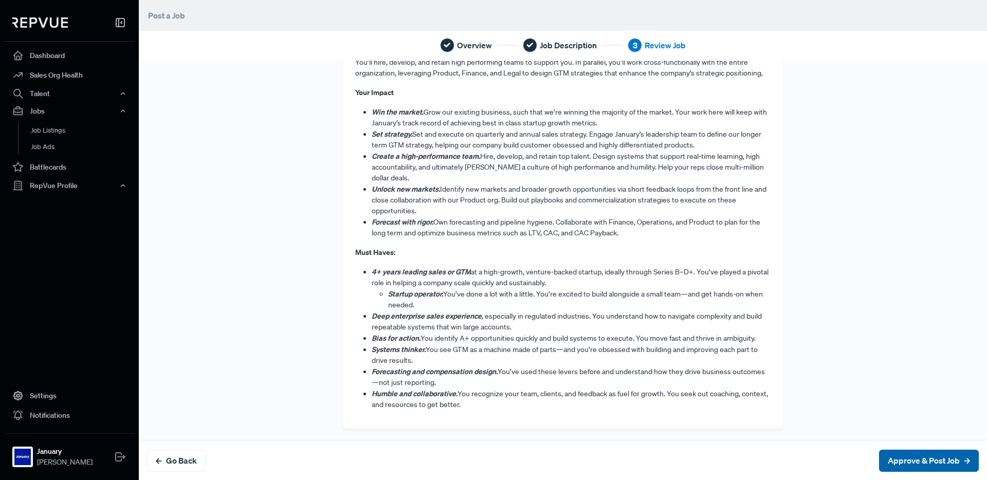
click at [924, 457] on button "Approve & Post Job" at bounding box center [929, 461] width 100 height 22
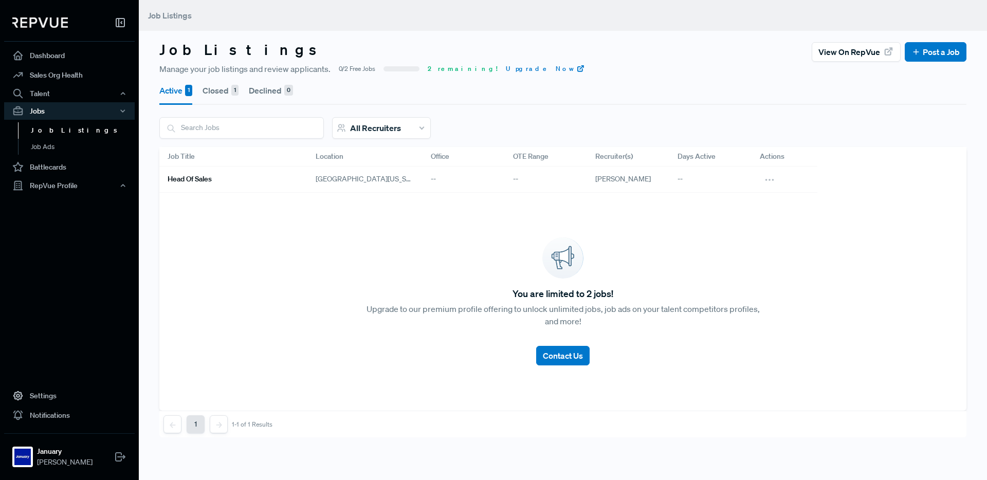
click at [434, 179] on div "--" at bounding box center [464, 180] width 82 height 26
click at [189, 177] on h6 "Head of Sales" at bounding box center [190, 179] width 44 height 9
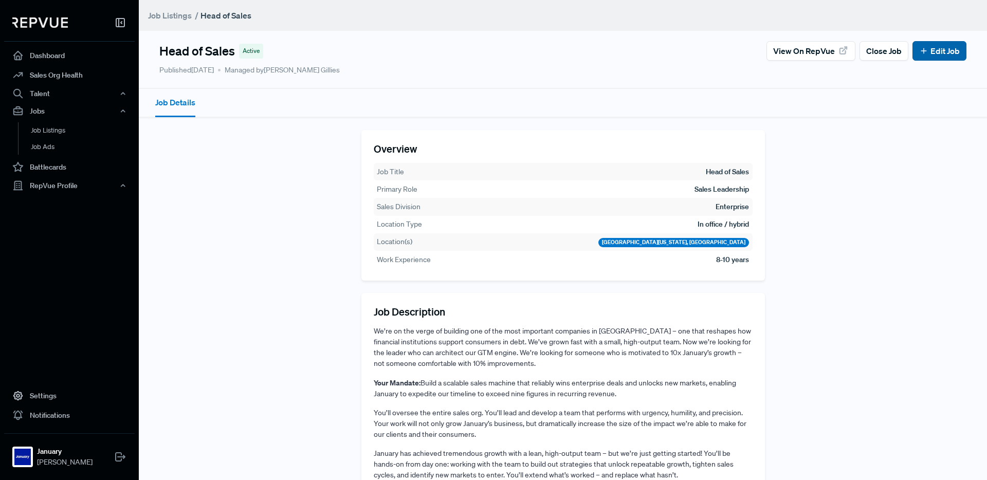
click at [931, 52] on link "Edit Job" at bounding box center [940, 51] width 41 height 12
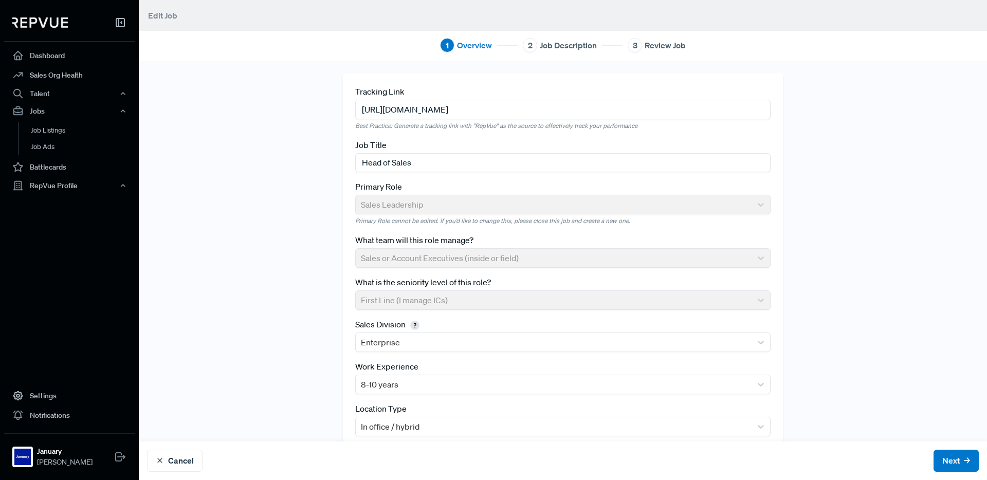
click at [569, 42] on span "Job Description" at bounding box center [568, 45] width 57 height 12
click at [530, 47] on div "2" at bounding box center [530, 45] width 14 height 14
click at [955, 461] on button "Next" at bounding box center [956, 461] width 45 height 22
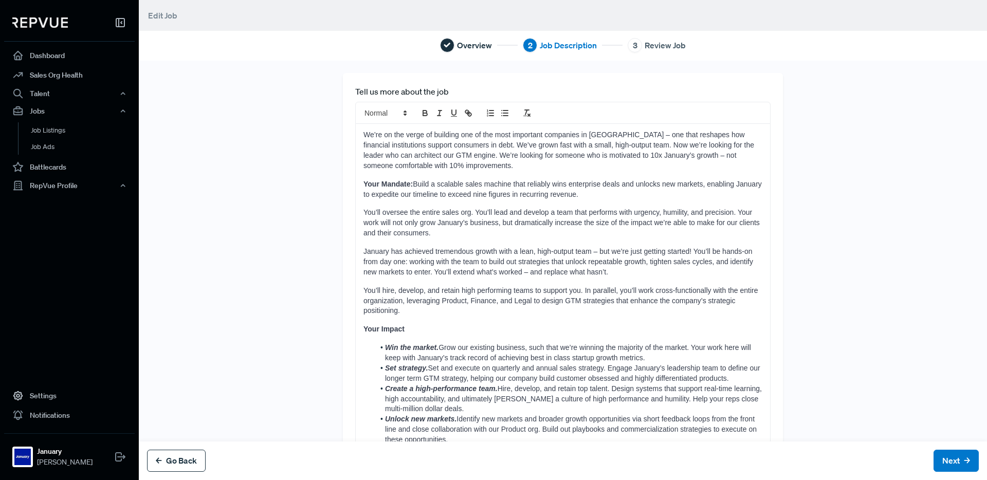
click at [184, 461] on button "Go Back" at bounding box center [176, 461] width 59 height 22
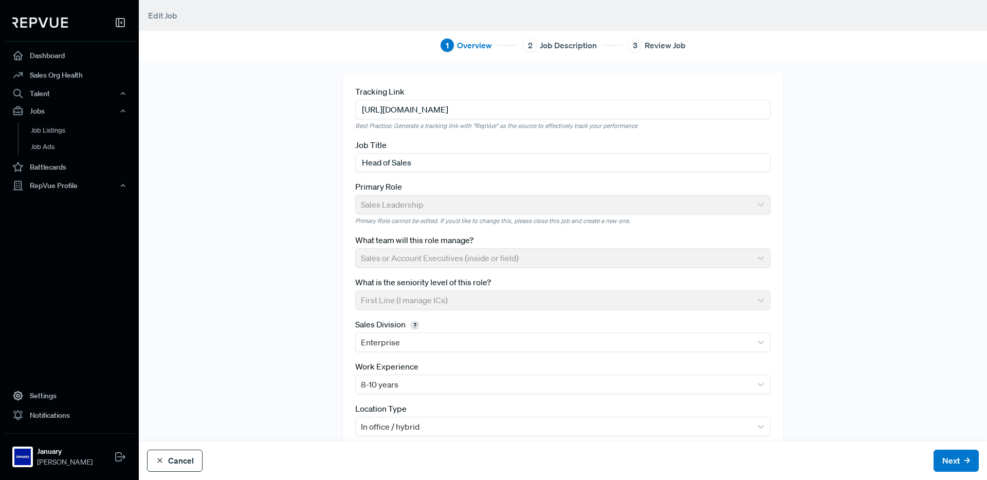
click at [184, 461] on button "Cancel" at bounding box center [175, 461] width 56 height 22
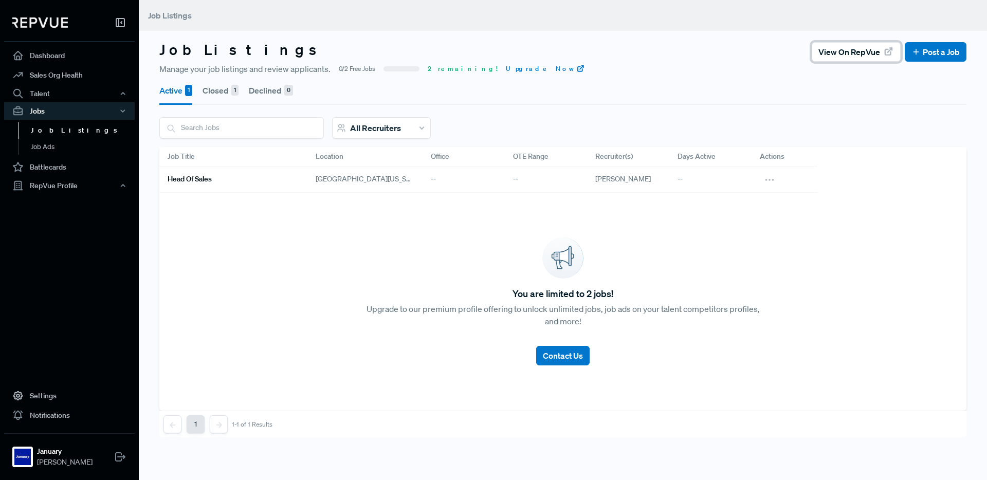
click at [833, 51] on span "View on RepVue" at bounding box center [850, 52] width 62 height 12
